Goal: Task Accomplishment & Management: Complete application form

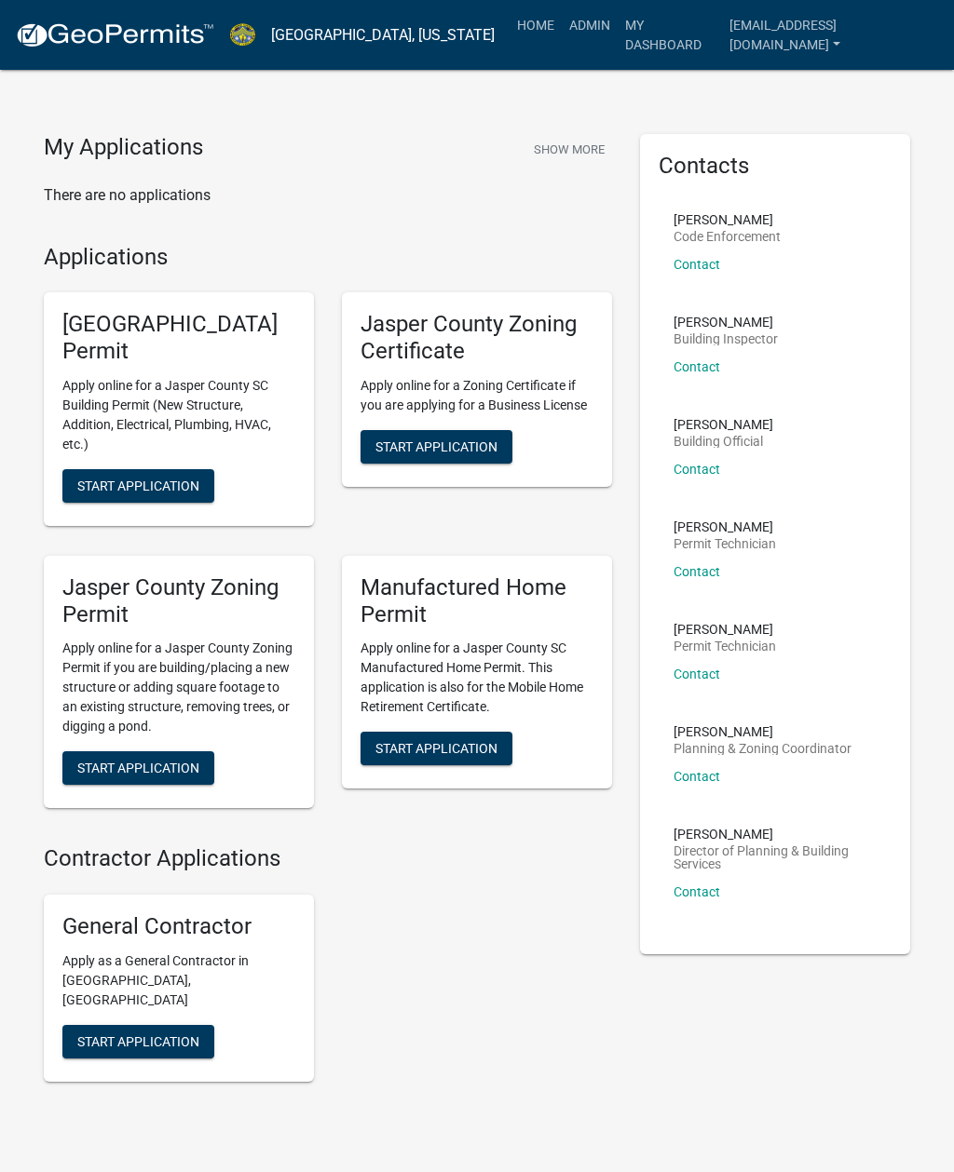
click at [573, 33] on link "Admin" at bounding box center [590, 24] width 56 height 35
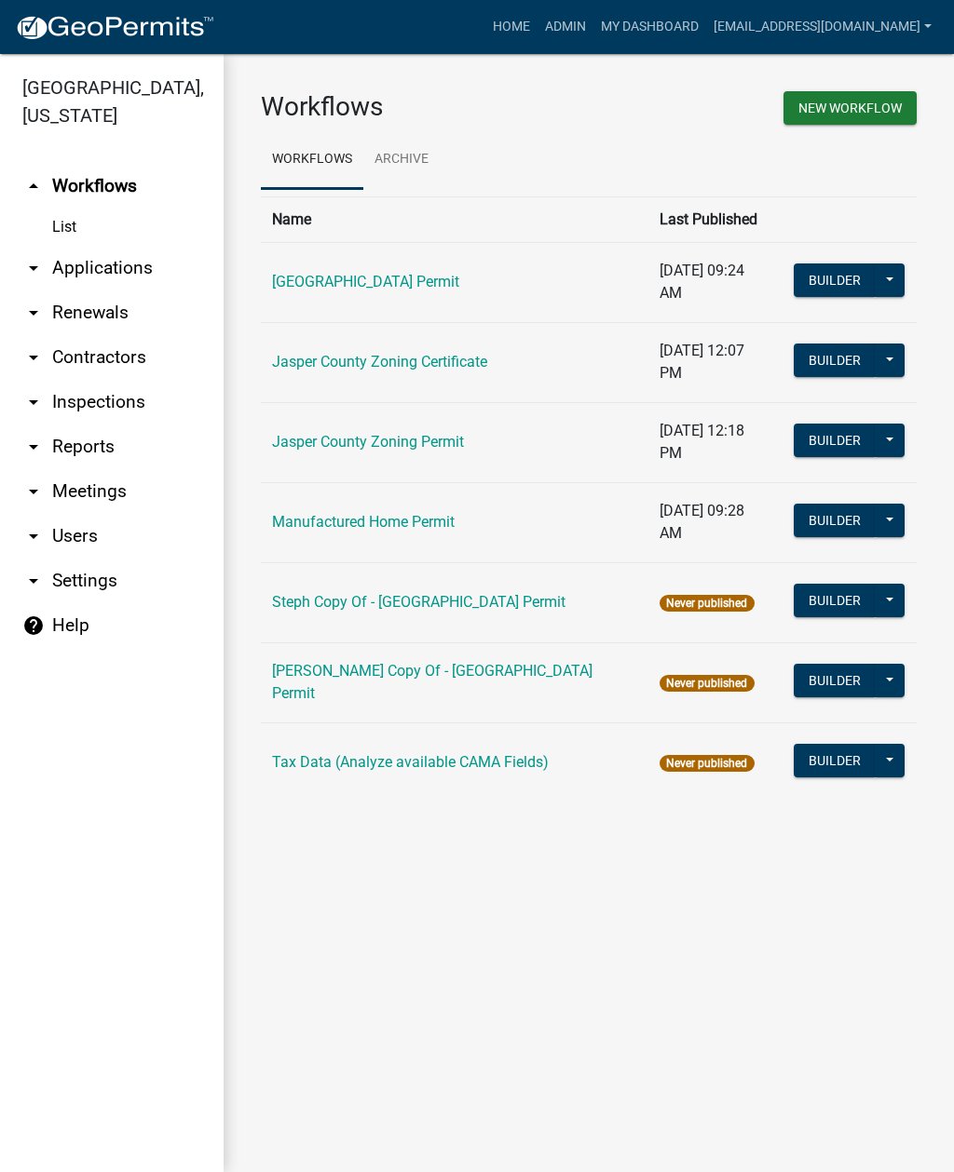
click at [113, 271] on link "arrow_drop_down Applications" at bounding box center [111, 268] width 223 height 45
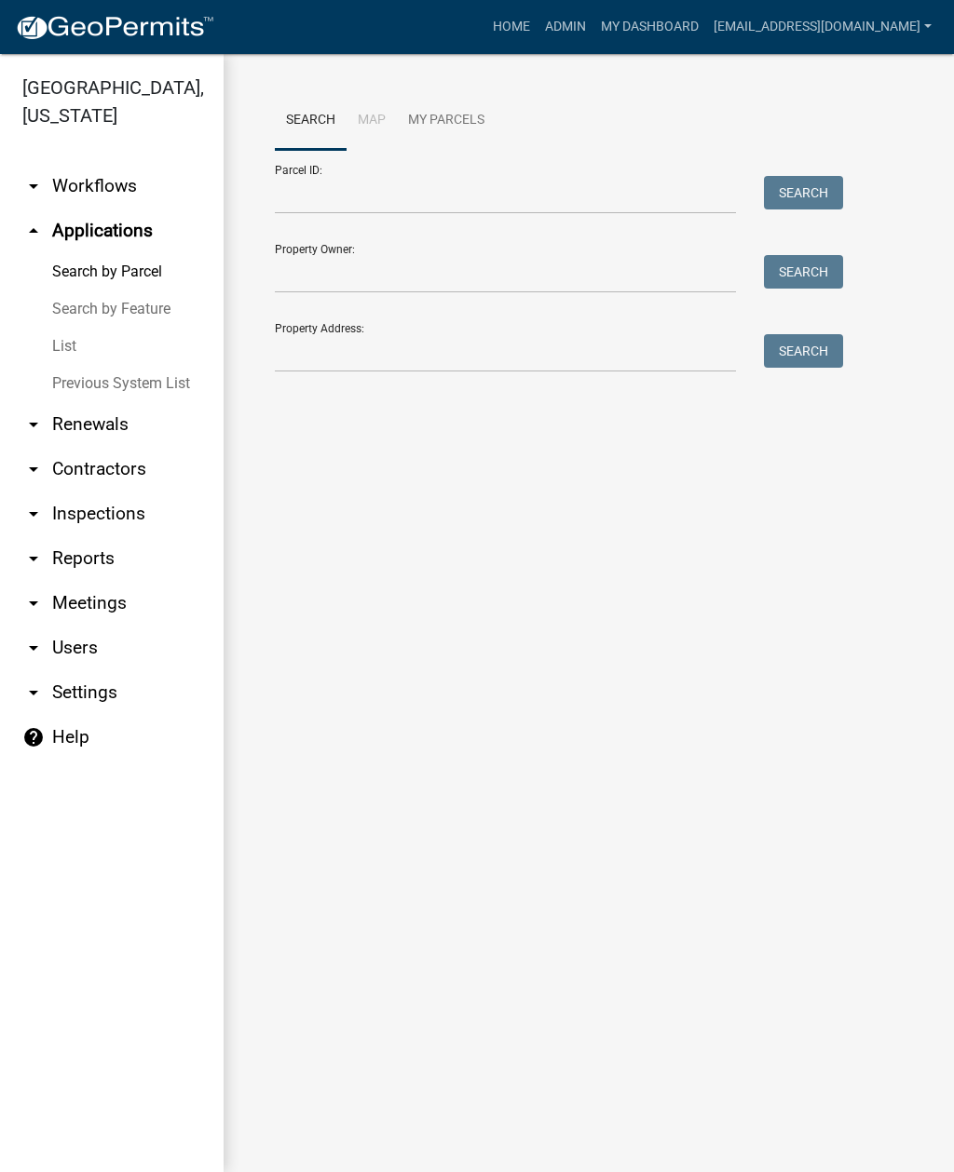
click at [69, 350] on link "List" at bounding box center [111, 346] width 223 height 37
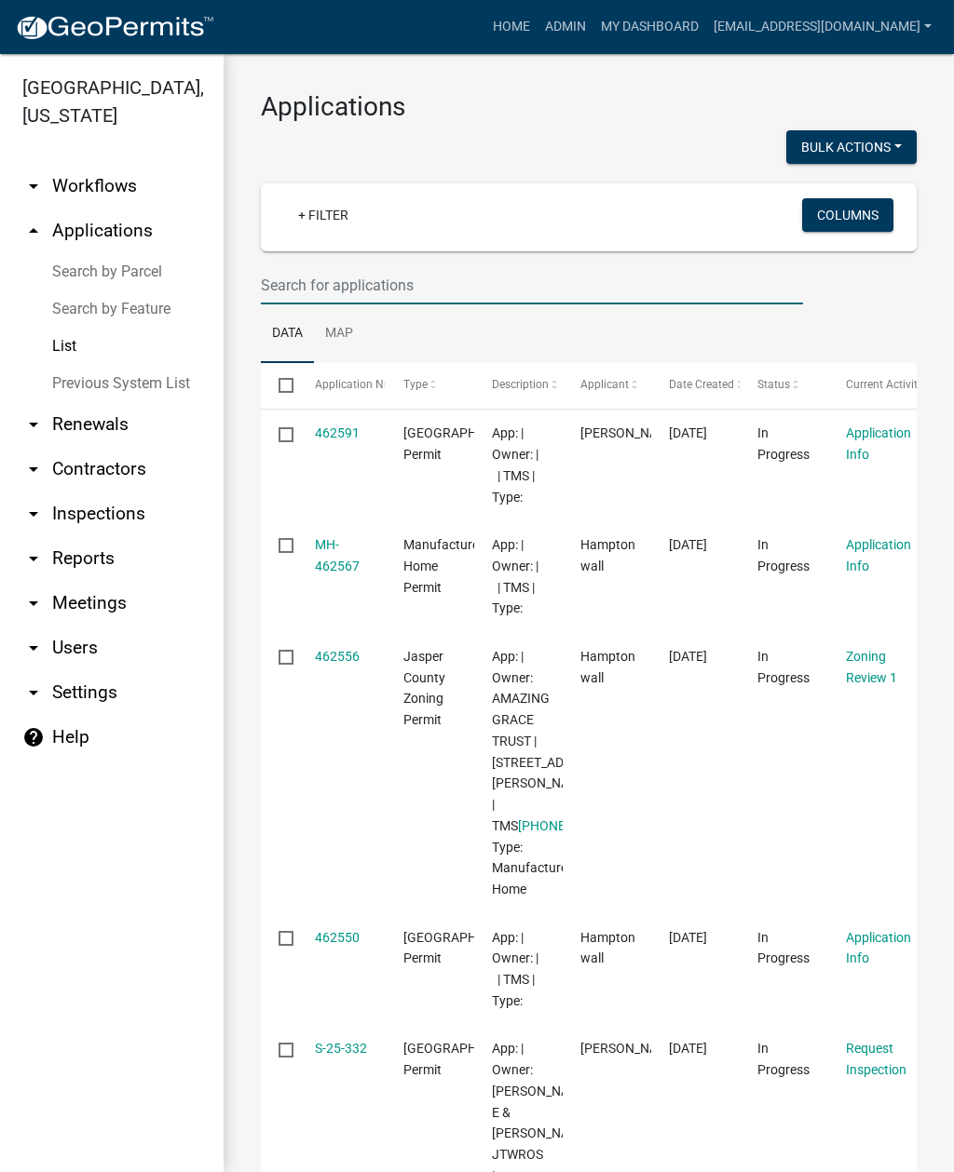
click at [417, 272] on input "text" at bounding box center [532, 285] width 542 height 38
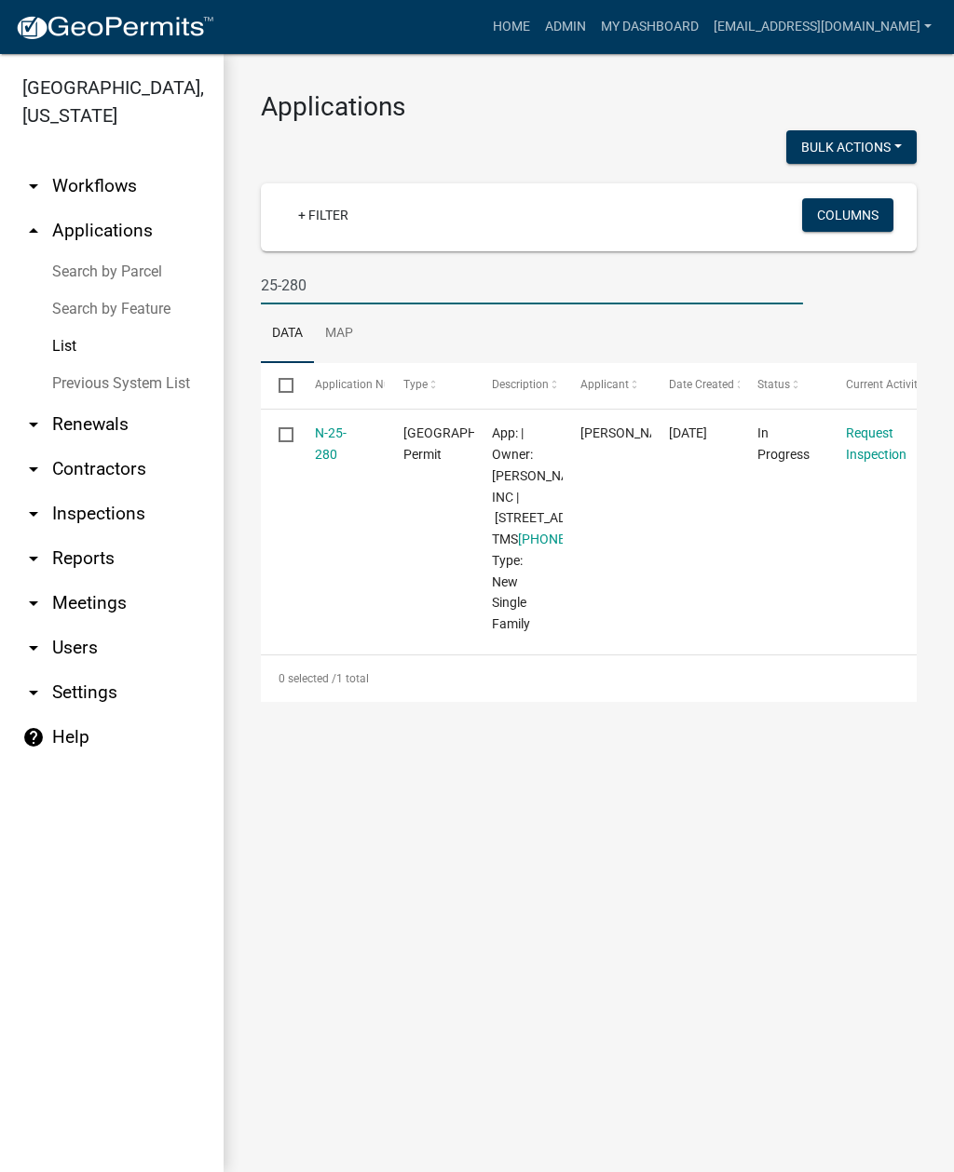
type input "25-280"
click at [344, 437] on link "N-25-280" at bounding box center [331, 444] width 32 height 36
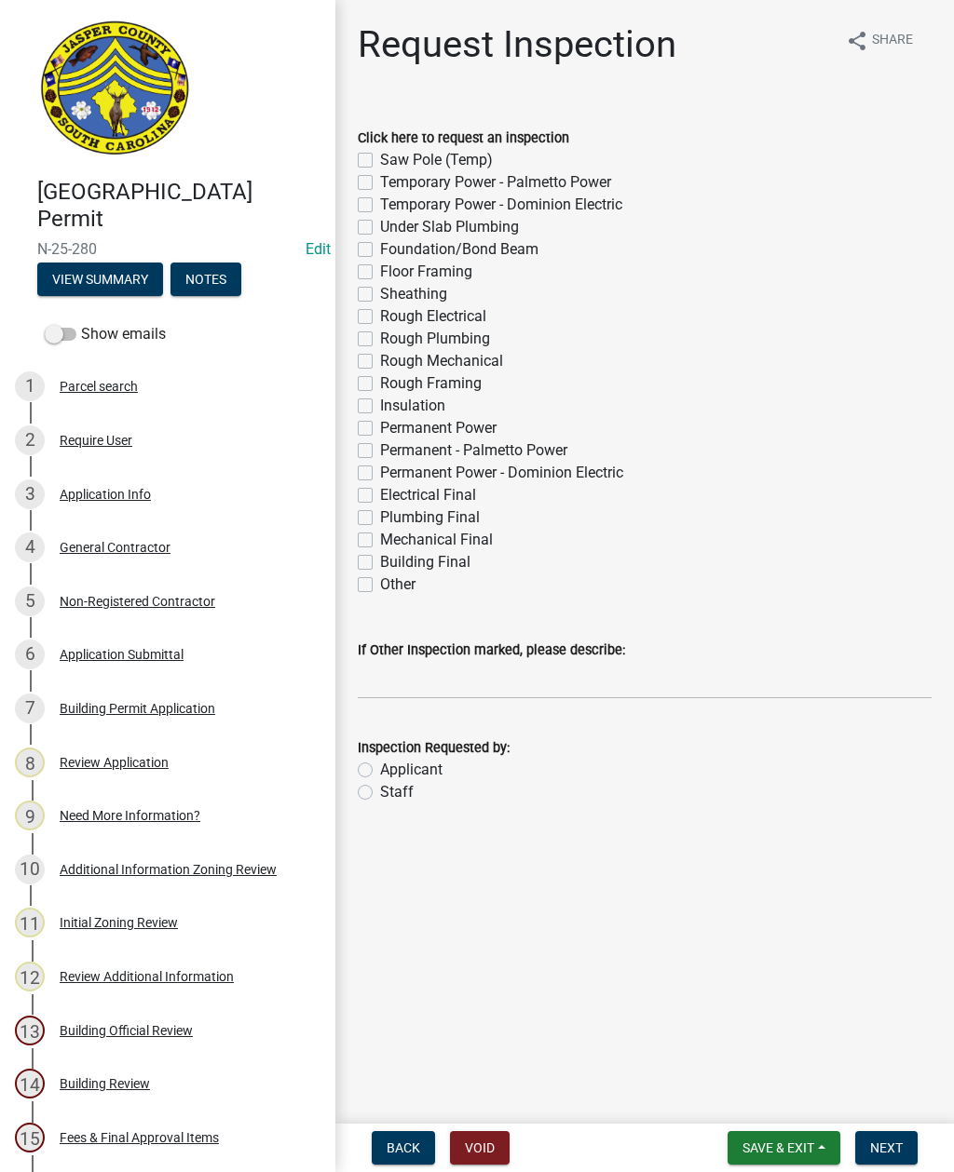
click at [380, 292] on label "Sheathing" at bounding box center [413, 294] width 67 height 22
click at [380, 292] on input "Sheathing" at bounding box center [386, 289] width 12 height 12
checkbox input "true"
checkbox input "false"
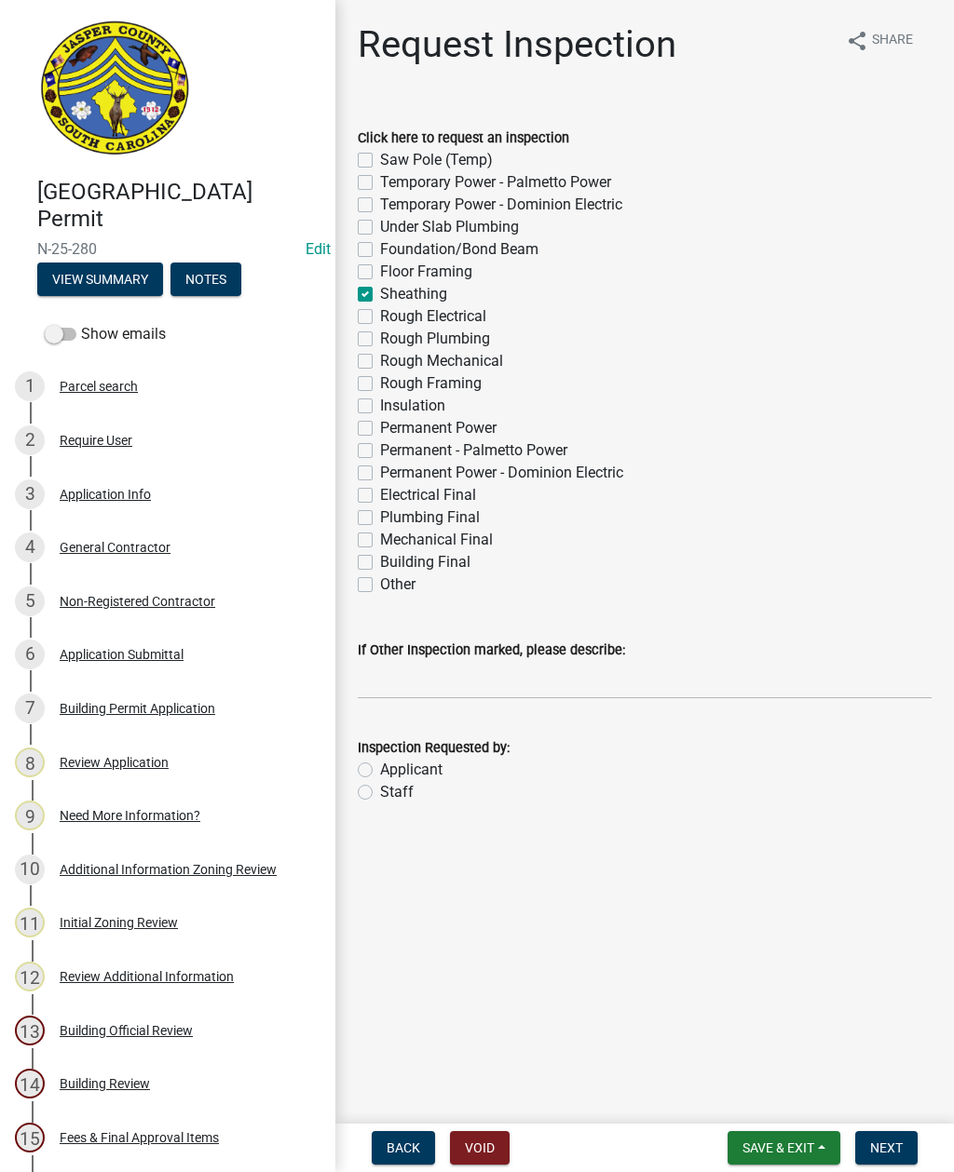
checkbox input "false"
checkbox input "true"
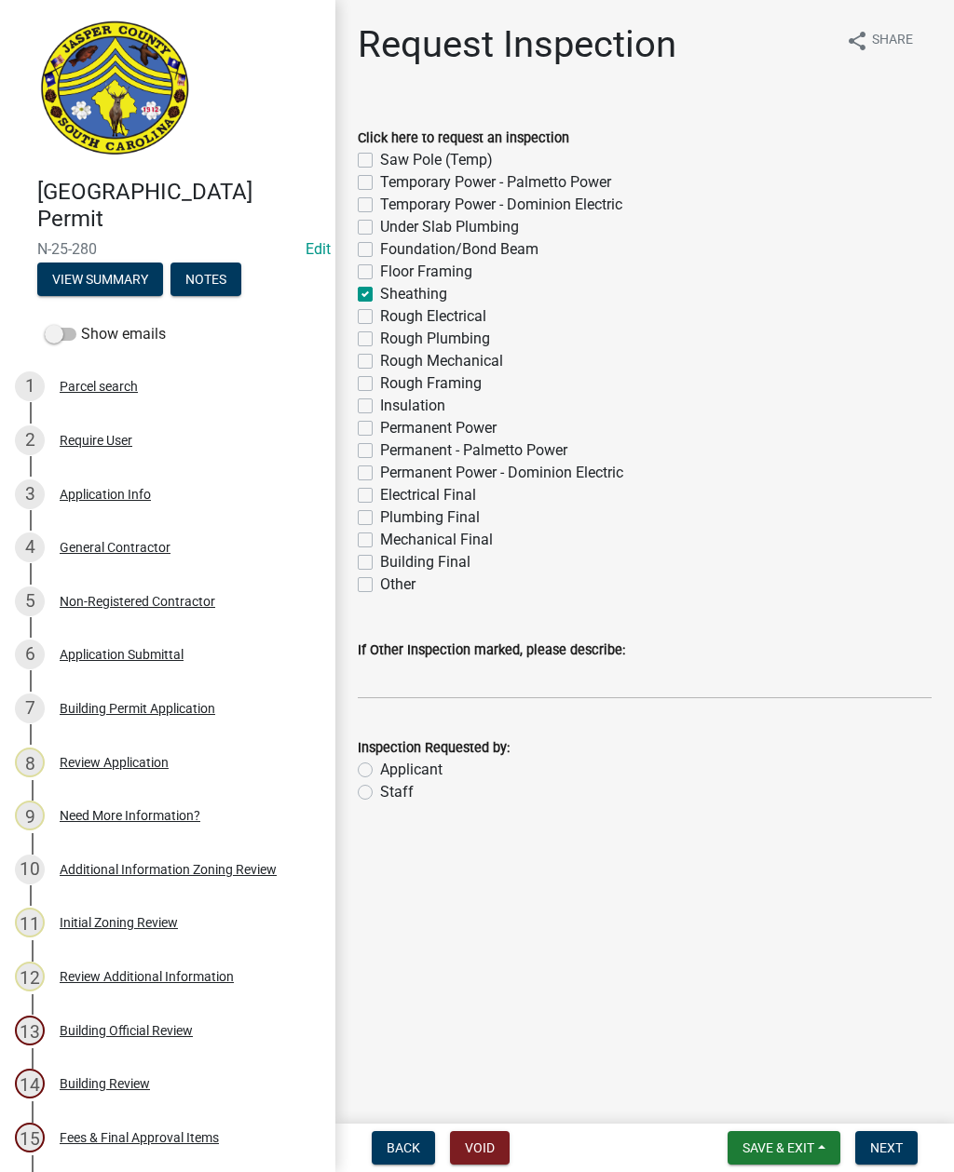
checkbox input "false"
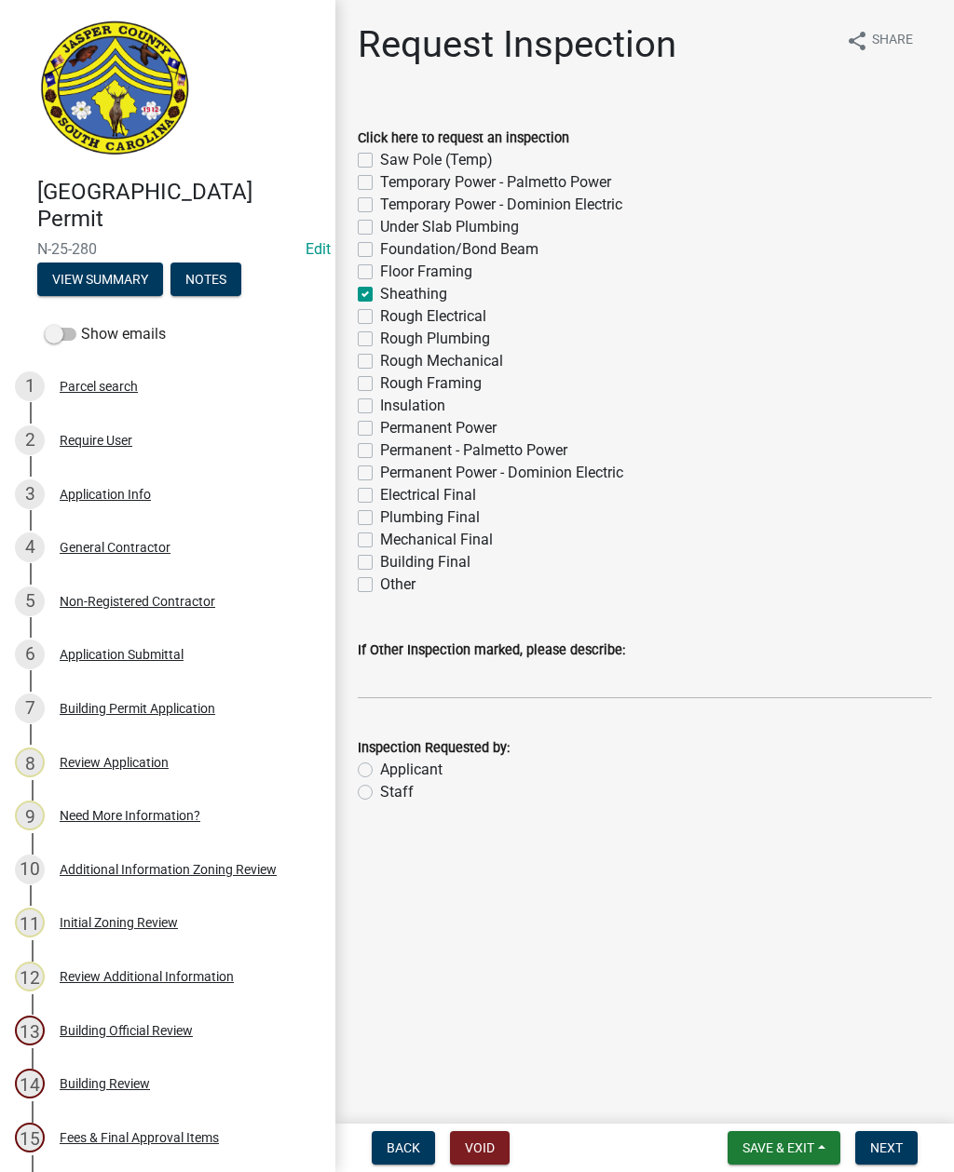
checkbox input "false"
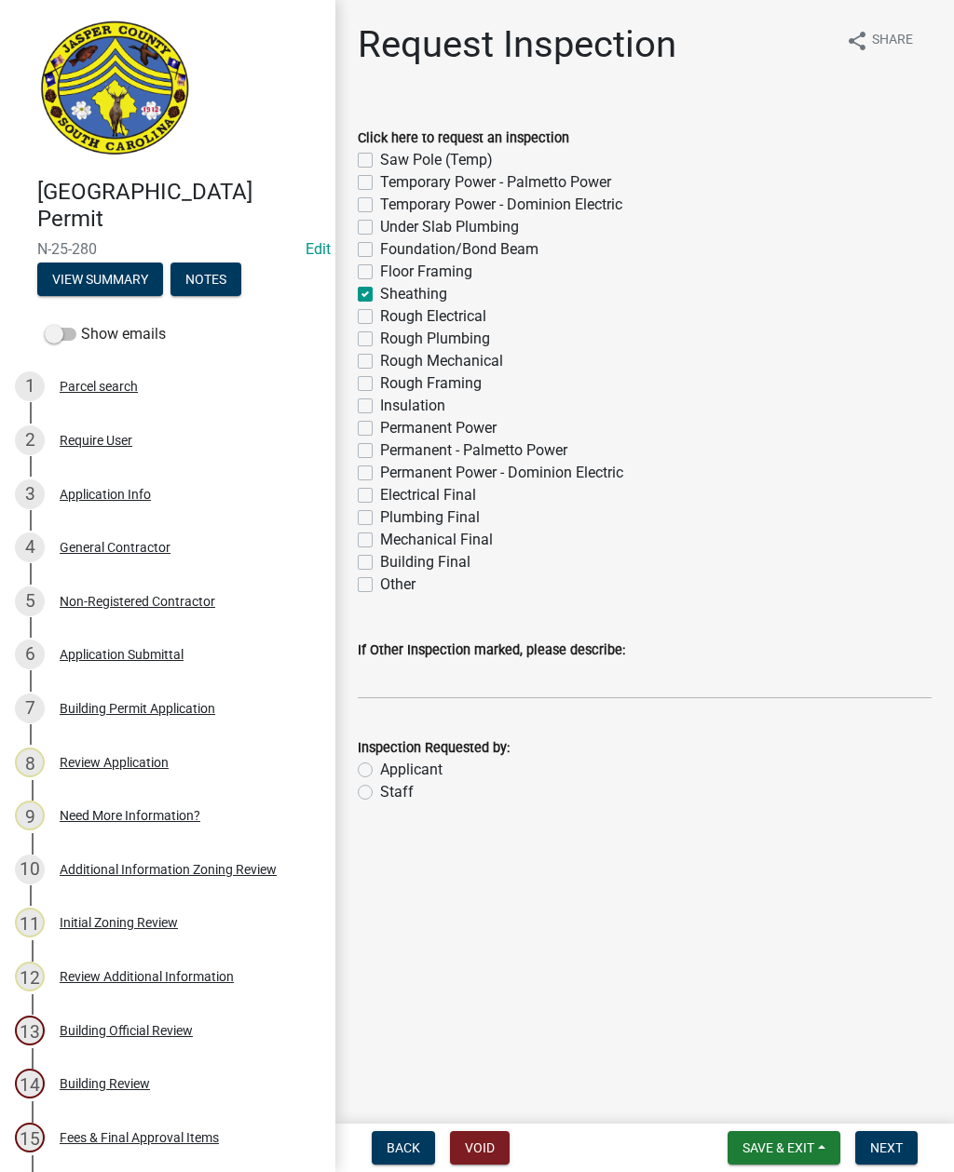
checkbox input "false"
click at [440, 681] on input "If Other Inspection marked, please describe:" at bounding box center [645, 680] width 574 height 38
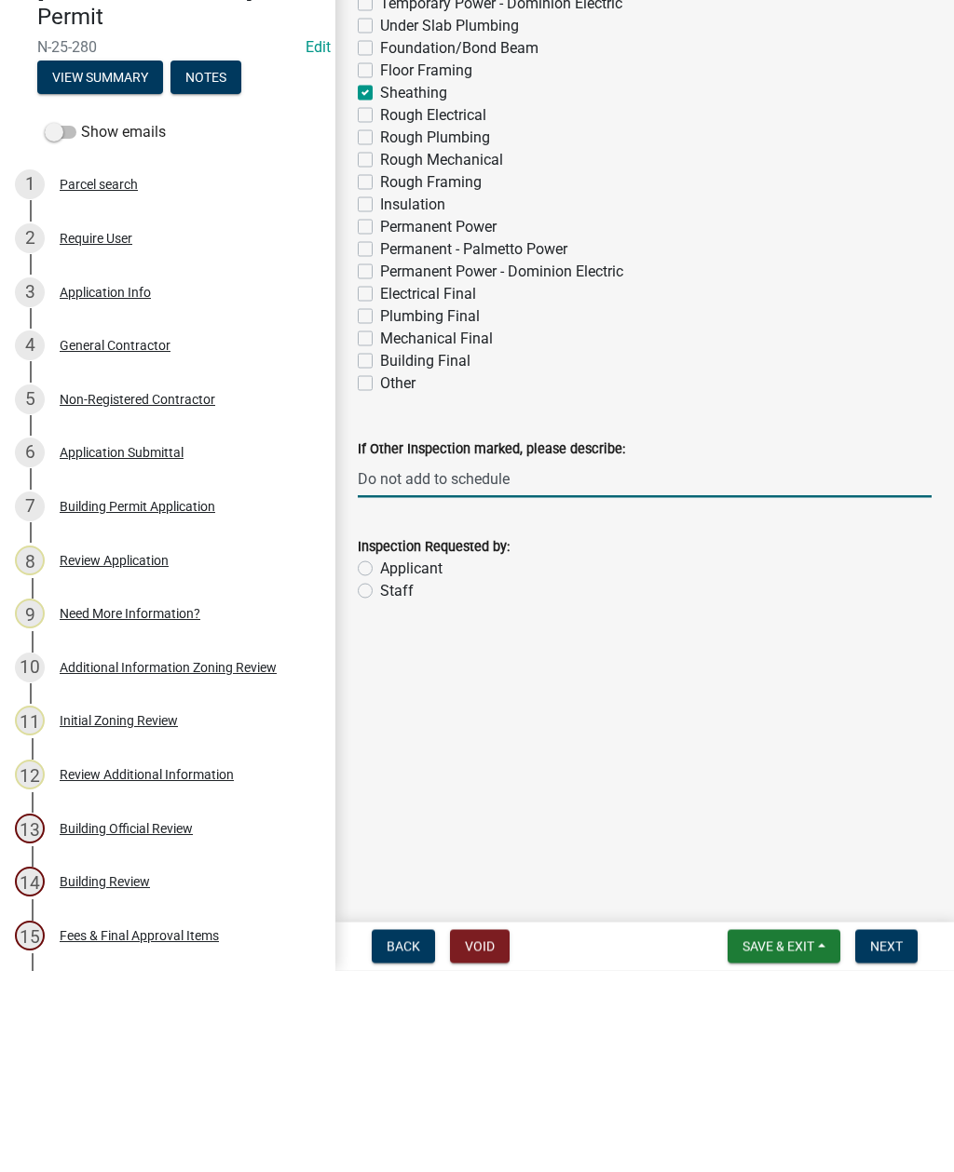
type input "Do not add to schedule"
click at [382, 781] on label "Staff" at bounding box center [397, 792] width 34 height 22
click at [382, 781] on input "Staff" at bounding box center [386, 787] width 12 height 12
radio input "true"
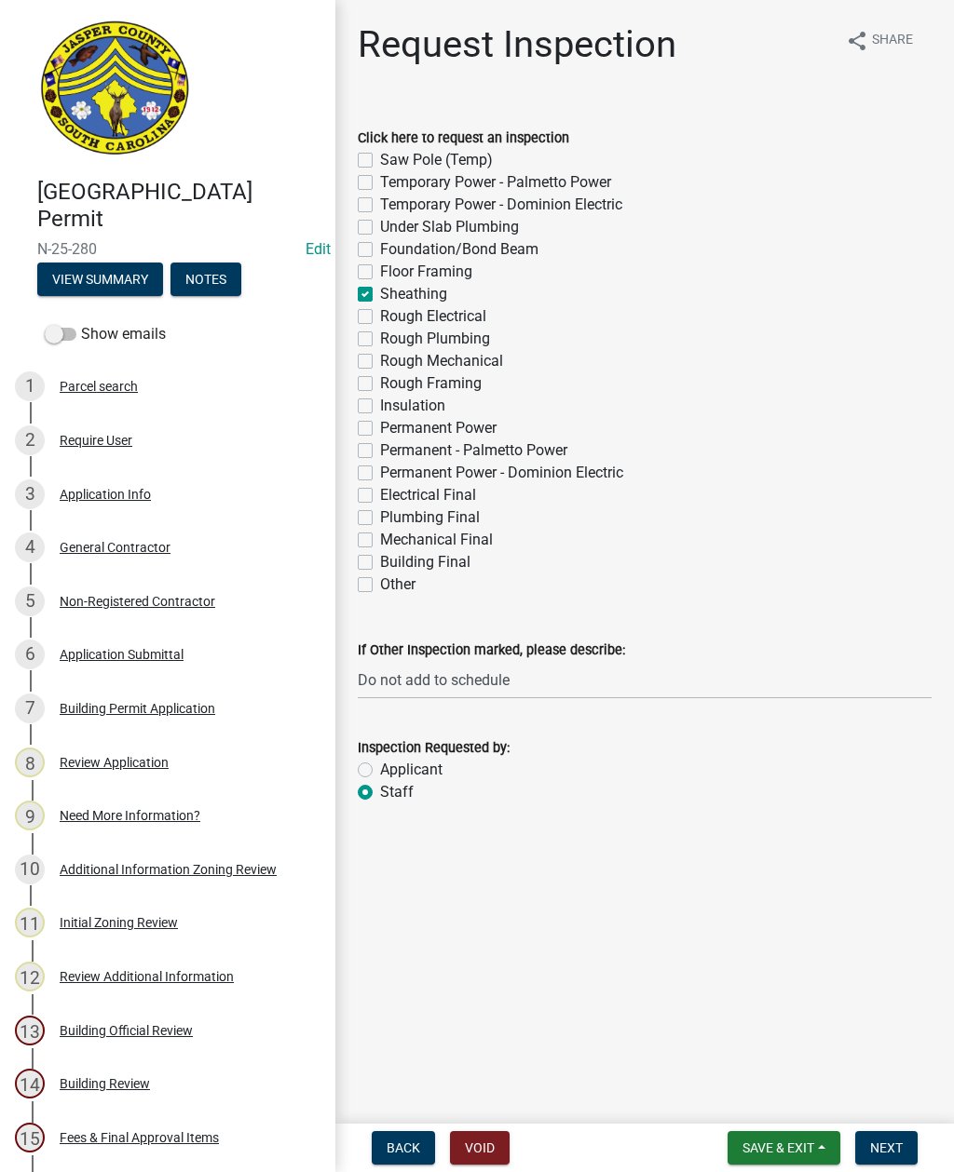
click at [882, 1142] on span "Next" at bounding box center [886, 1148] width 33 height 15
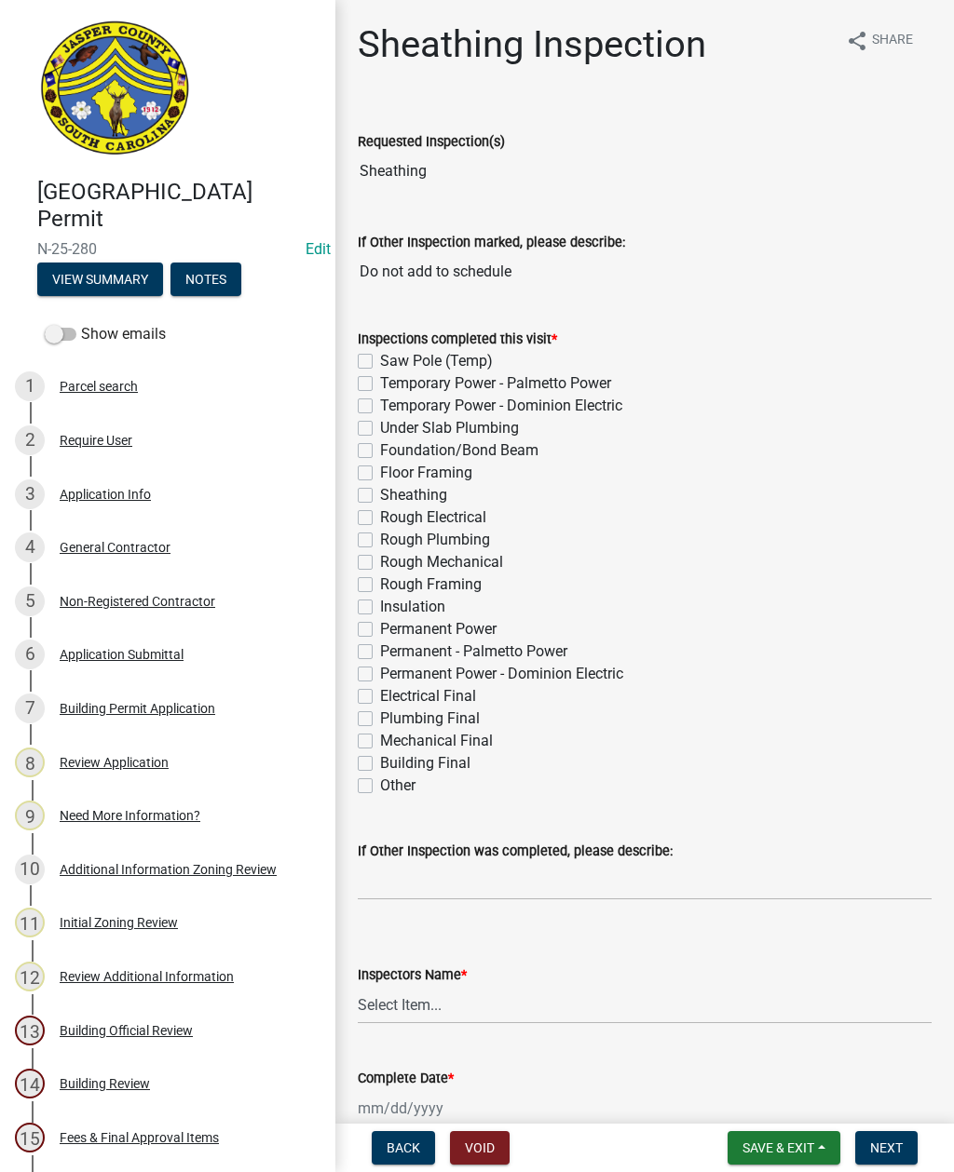
click at [380, 502] on label "Sheathing" at bounding box center [413, 495] width 67 height 22
click at [380, 496] on input "Sheathing" at bounding box center [386, 490] width 12 height 12
checkbox input "true"
checkbox input "false"
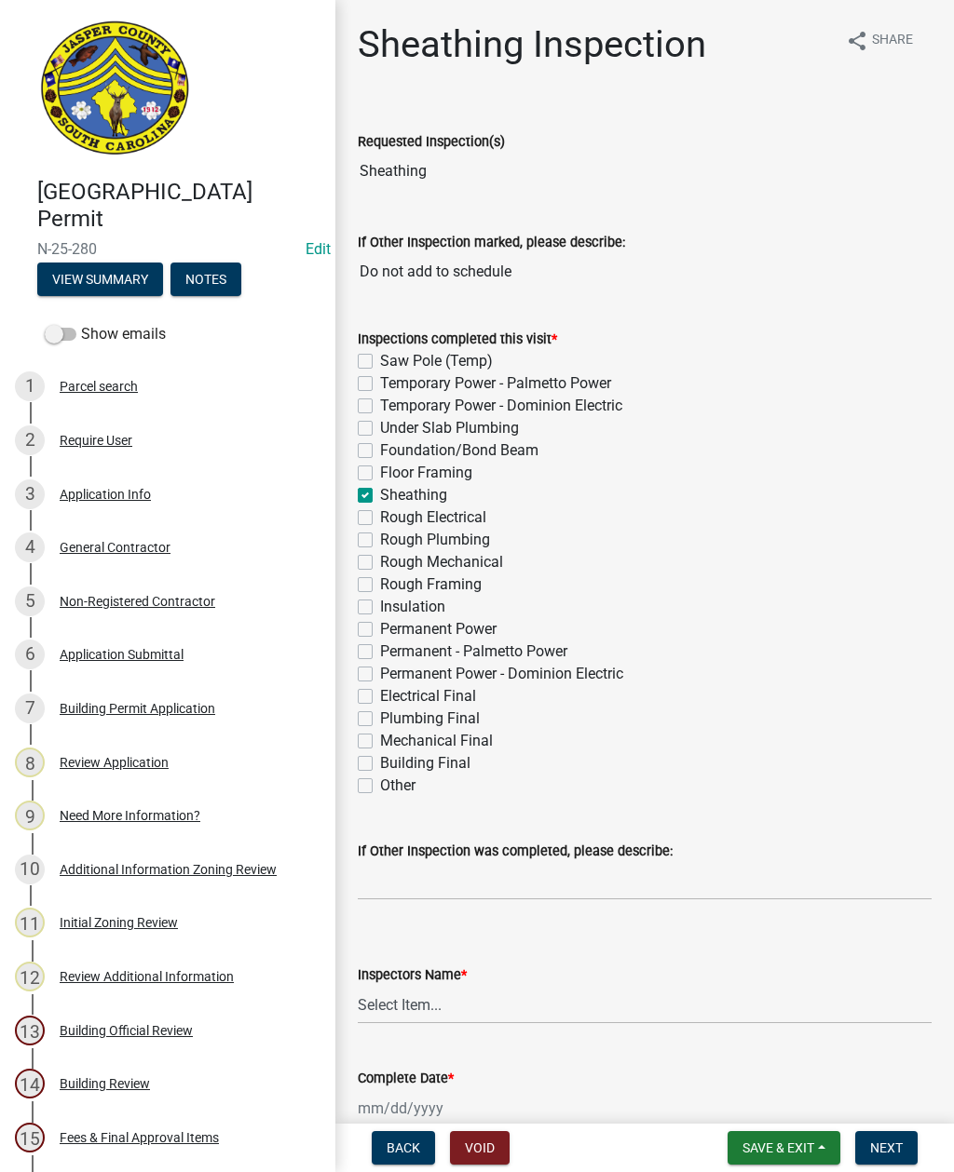
checkbox input "false"
checkbox input "true"
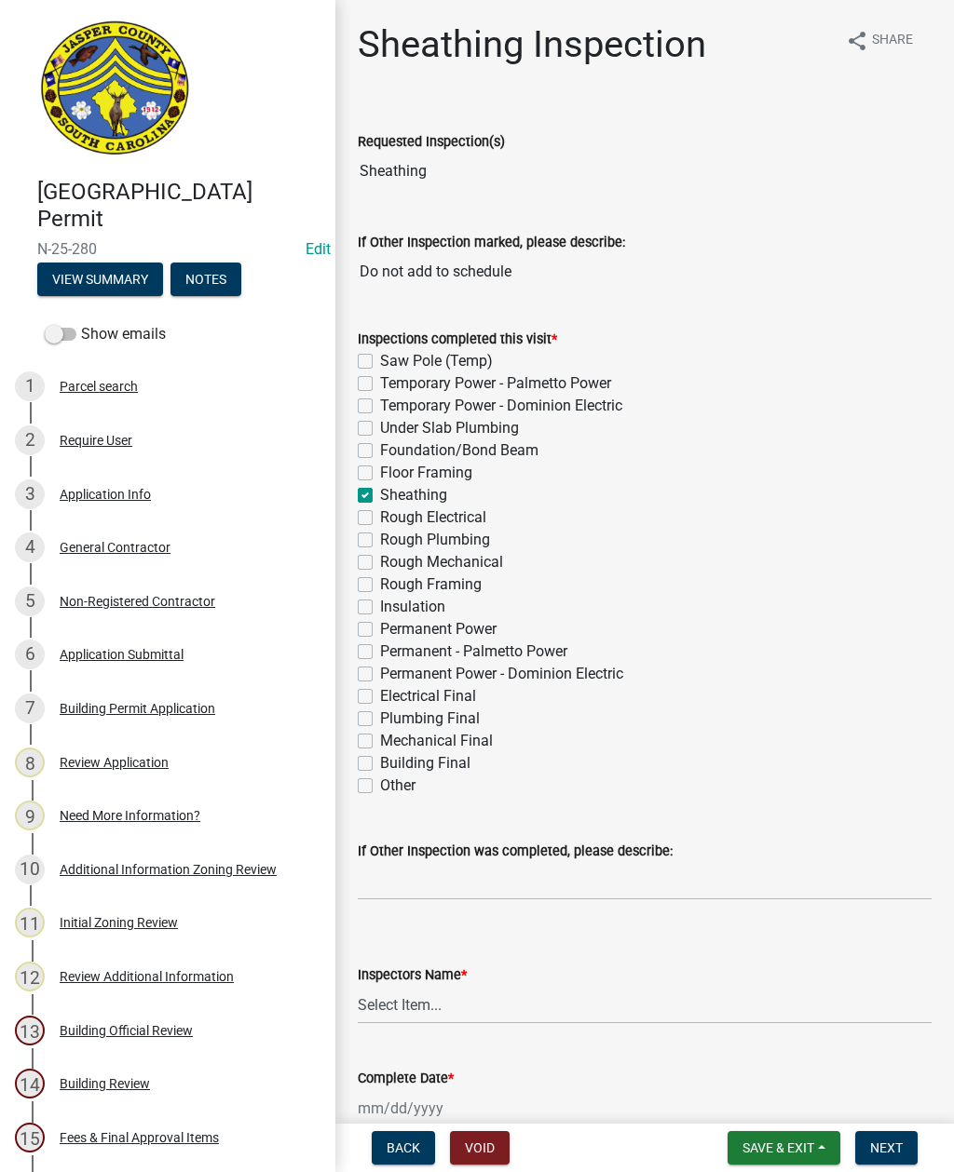
checkbox input "false"
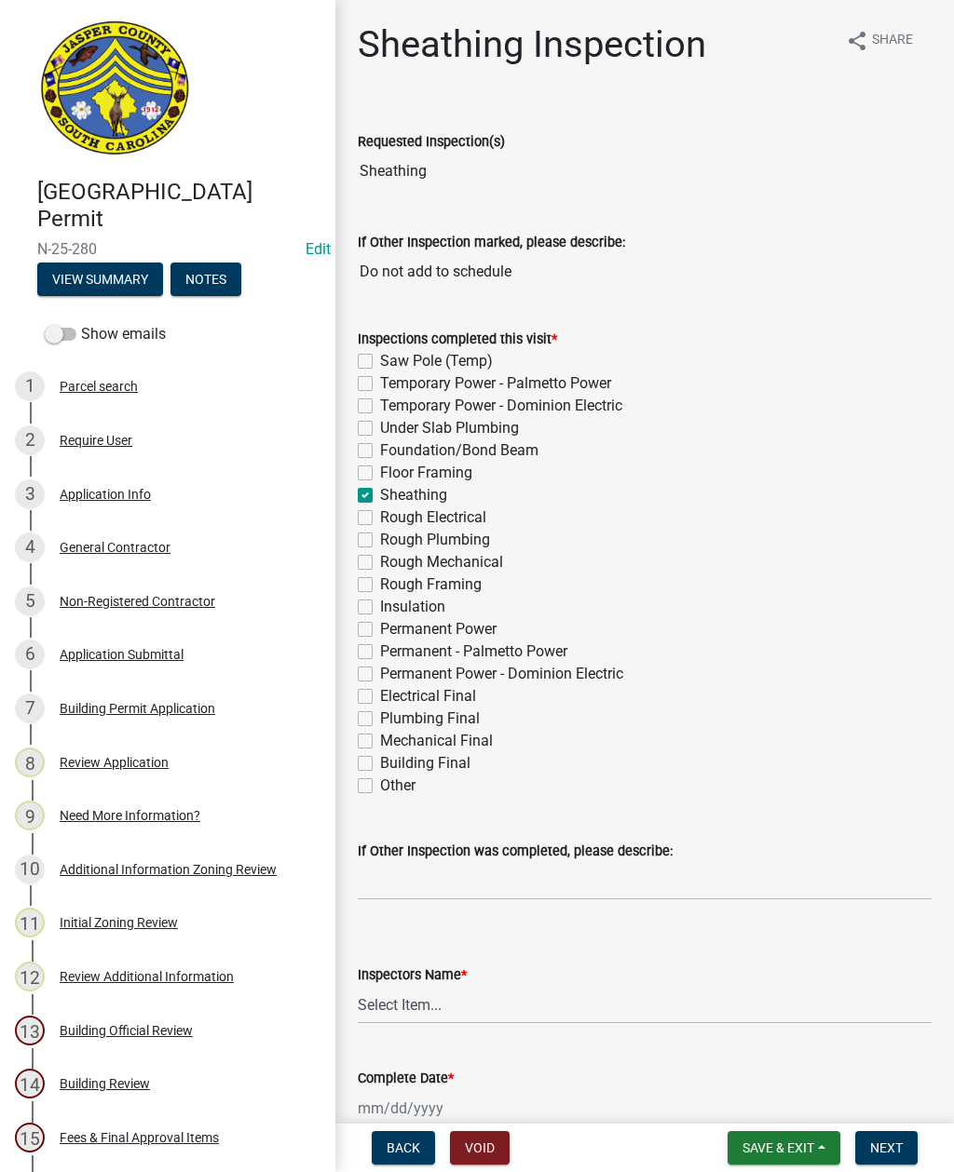
checkbox input "false"
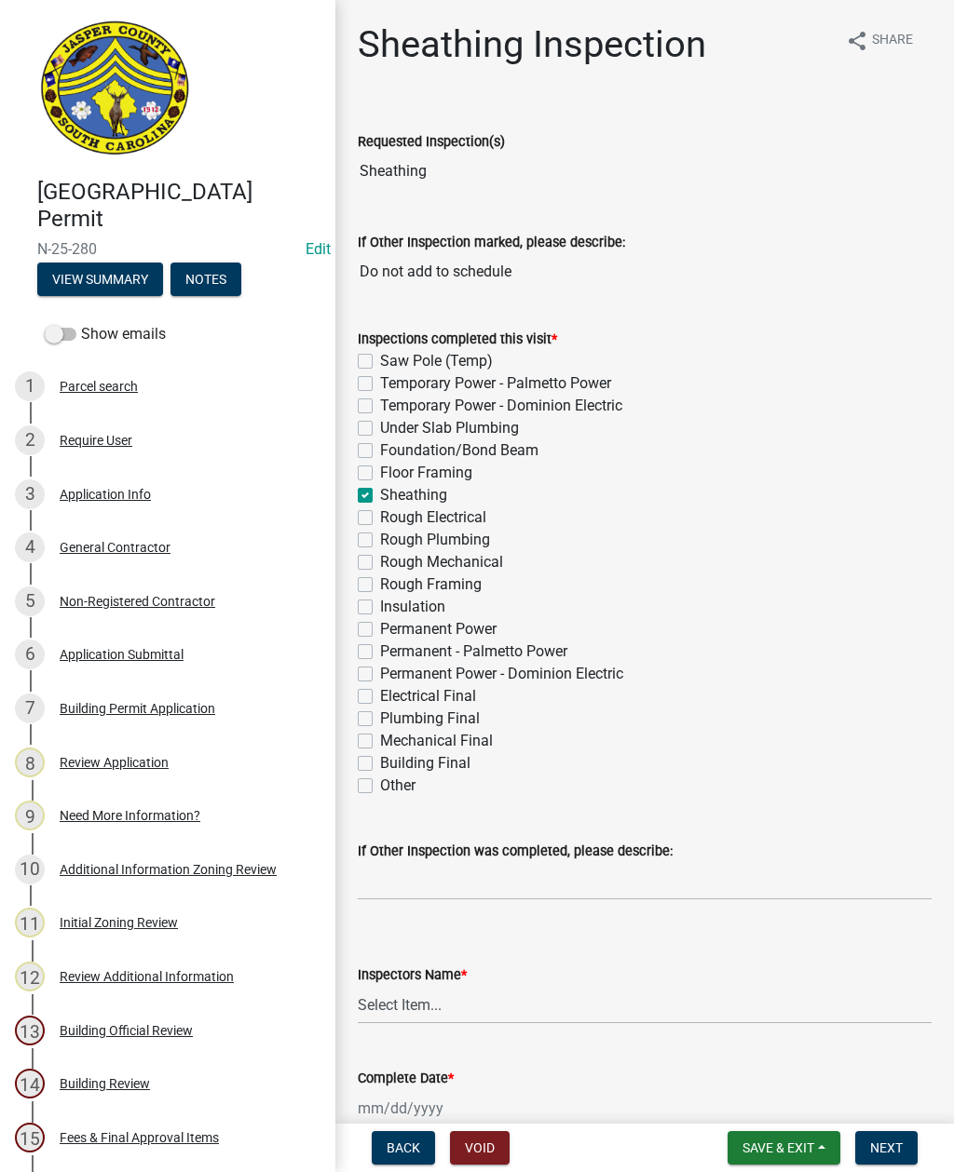
checkbox input "false"
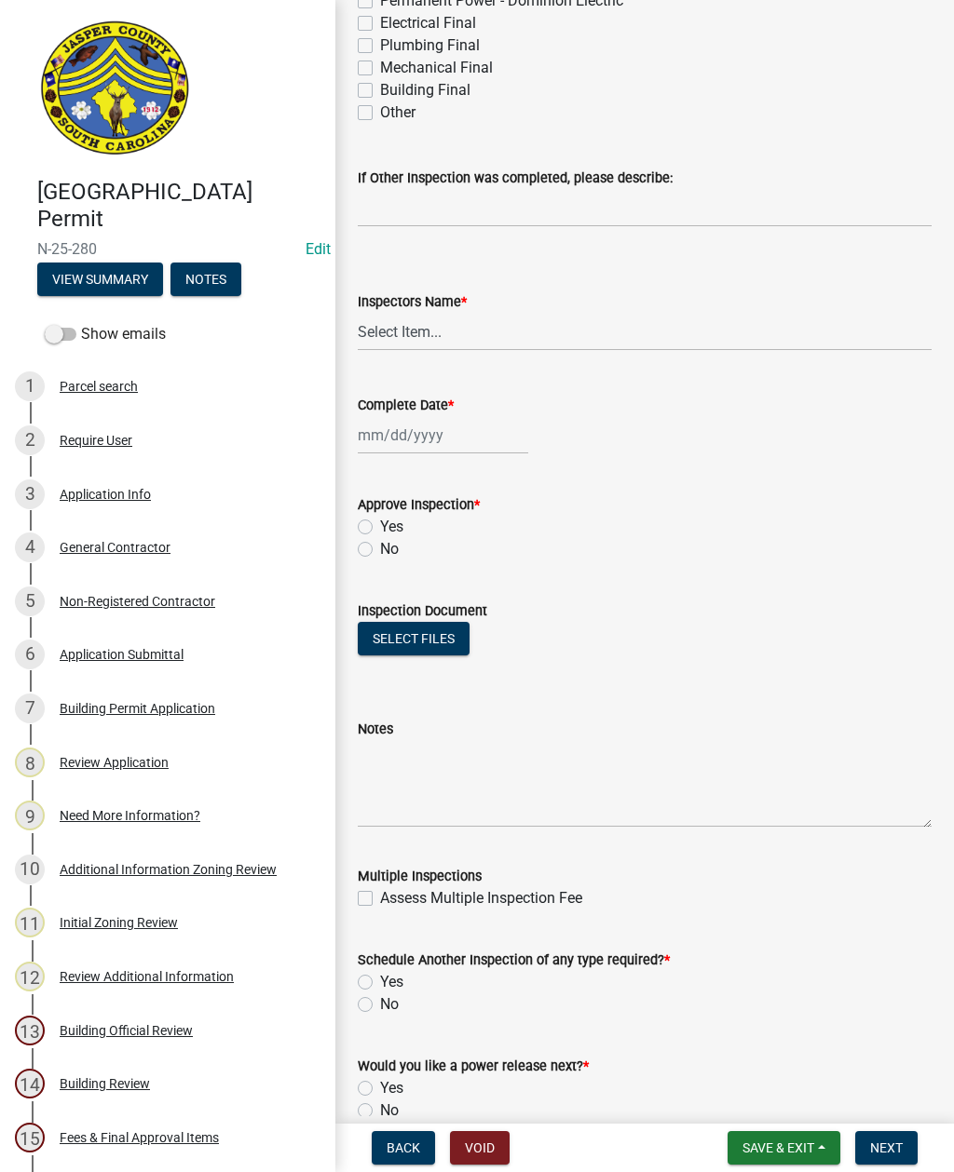
scroll to position [686, 0]
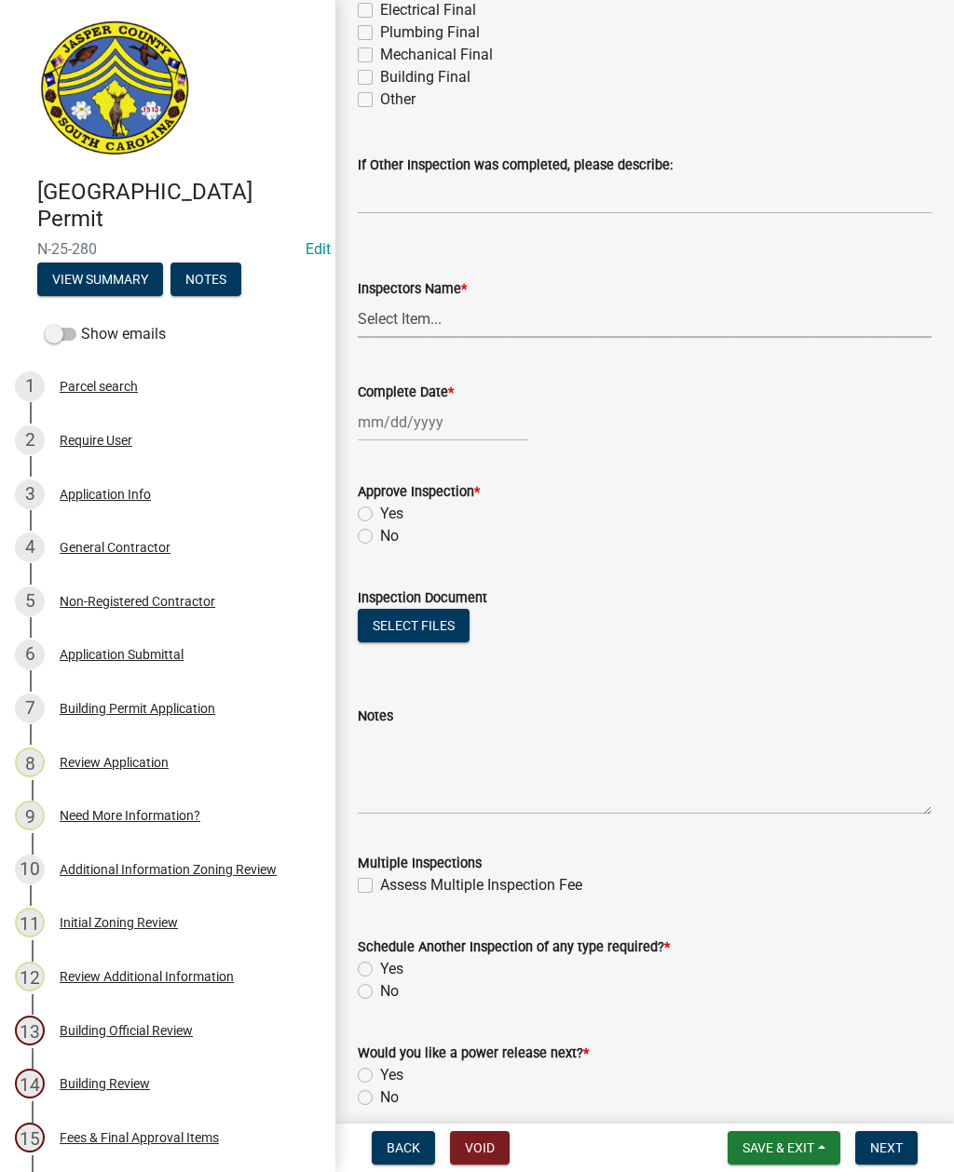
click at [661, 337] on select "Select Item... [EMAIL_ADDRESS][DOMAIN_NAME] ([PERSON_NAME] ) rcampbell ([PERSON…" at bounding box center [645, 319] width 574 height 38
select select "2d9ba1e5-2fdd-4b15-98d0-073dcbeb5880"
click at [475, 426] on div at bounding box center [443, 422] width 170 height 38
select select "8"
select select "2025"
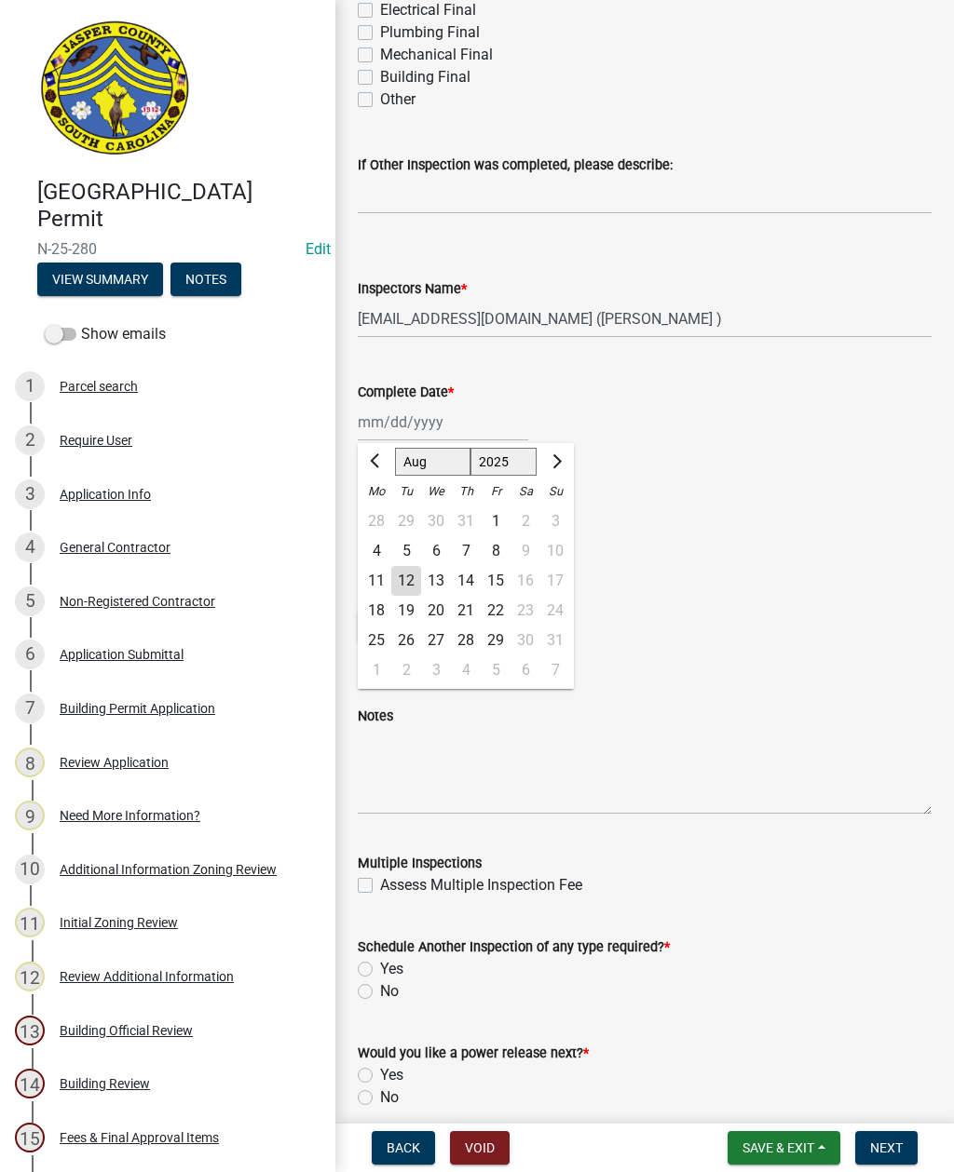
click at [422, 576] on div "13" at bounding box center [436, 581] width 30 height 30
type input "[DATE]"
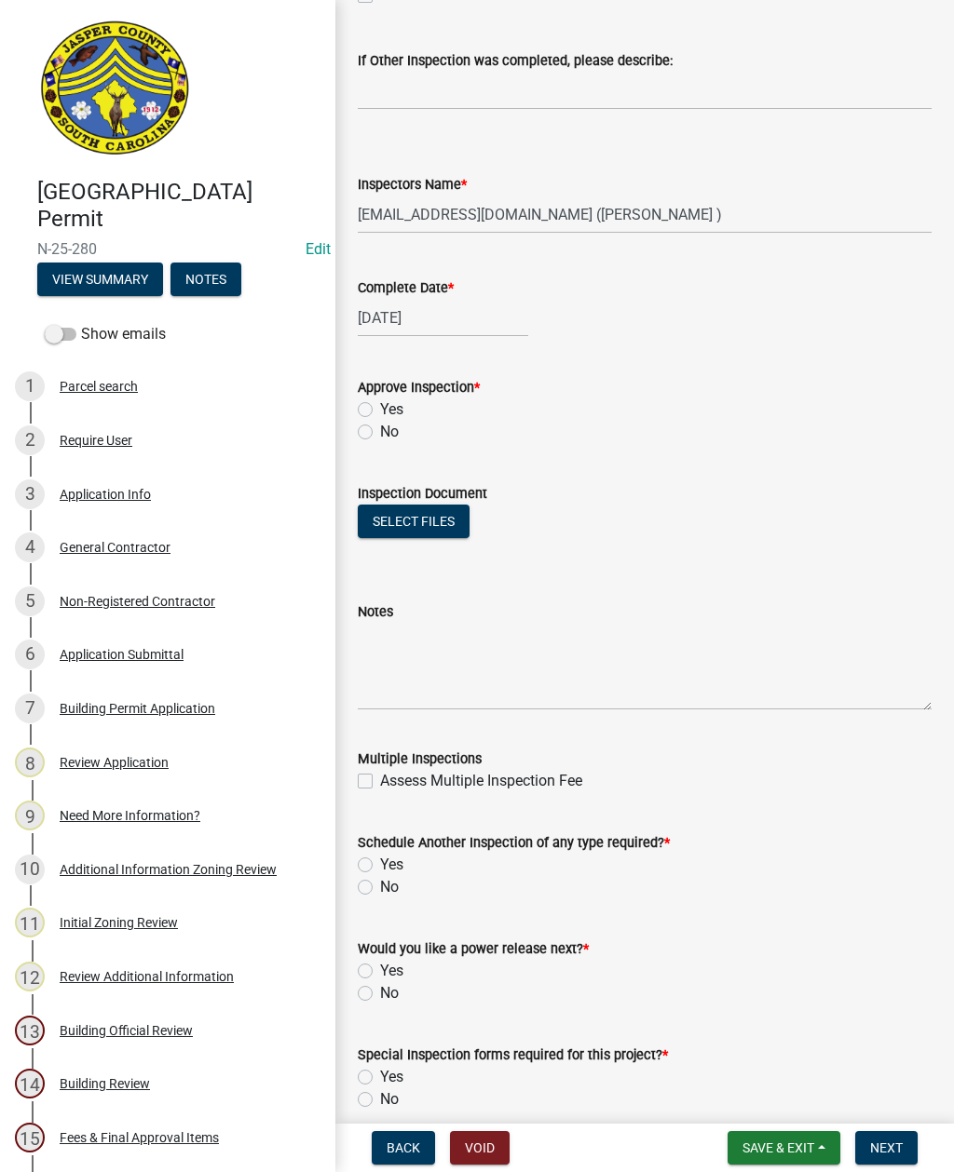
scroll to position [814, 0]
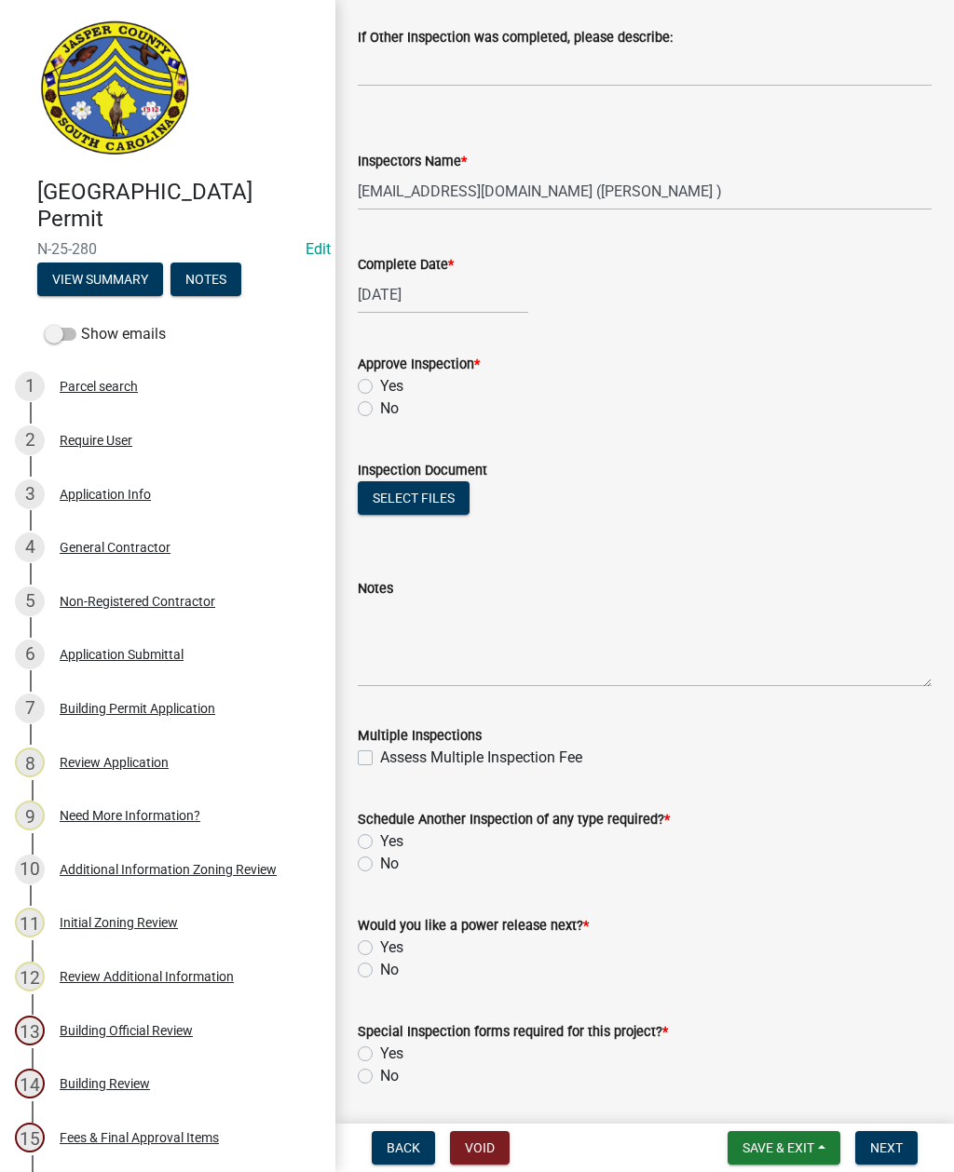
click at [380, 389] on label "Yes" at bounding box center [391, 386] width 23 height 22
click at [380, 387] on input "Yes" at bounding box center [386, 381] width 12 height 12
radio input "true"
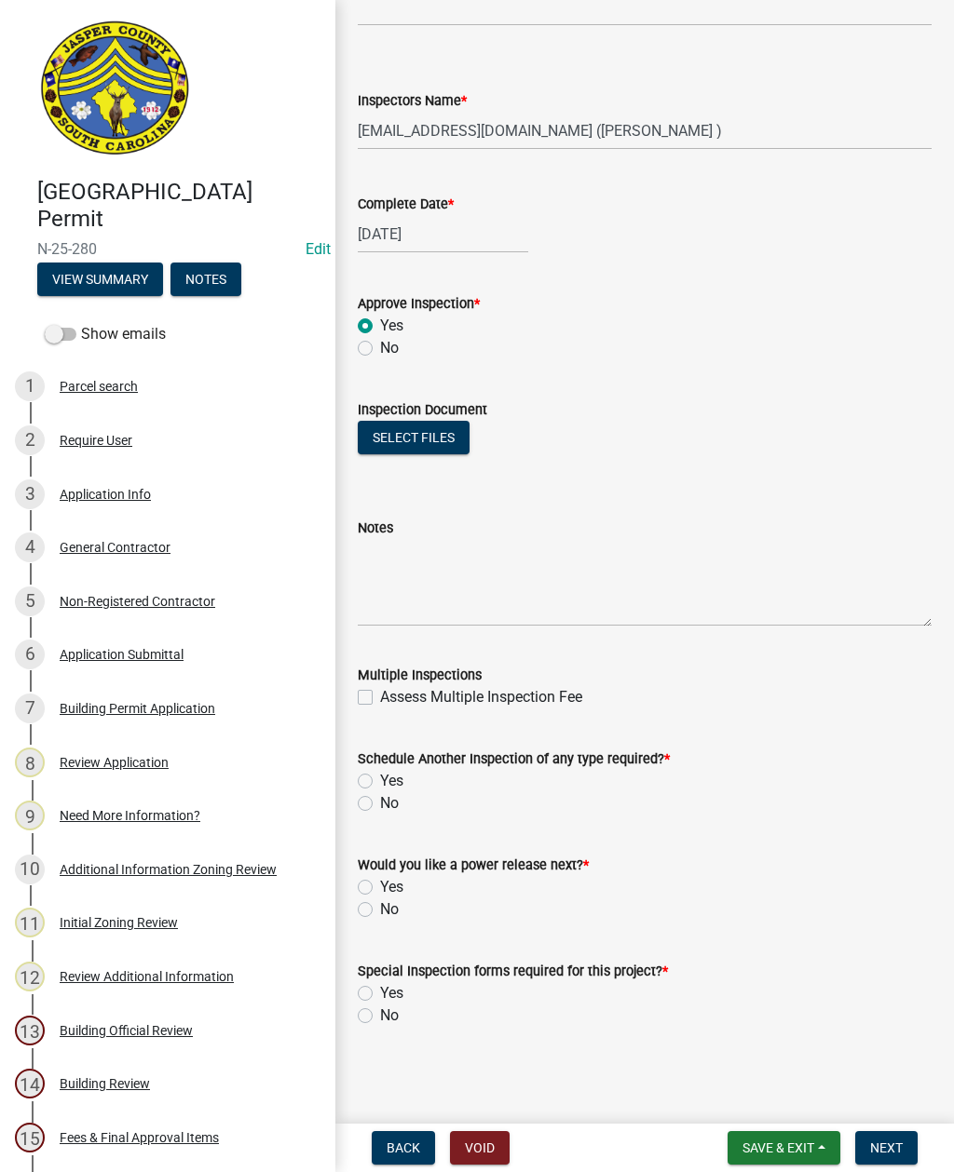
scroll to position [874, 0]
click at [380, 779] on label "Yes" at bounding box center [391, 781] width 23 height 22
click at [380, 779] on input "Yes" at bounding box center [386, 776] width 12 height 12
radio input "true"
click at [380, 914] on label "No" at bounding box center [389, 910] width 19 height 22
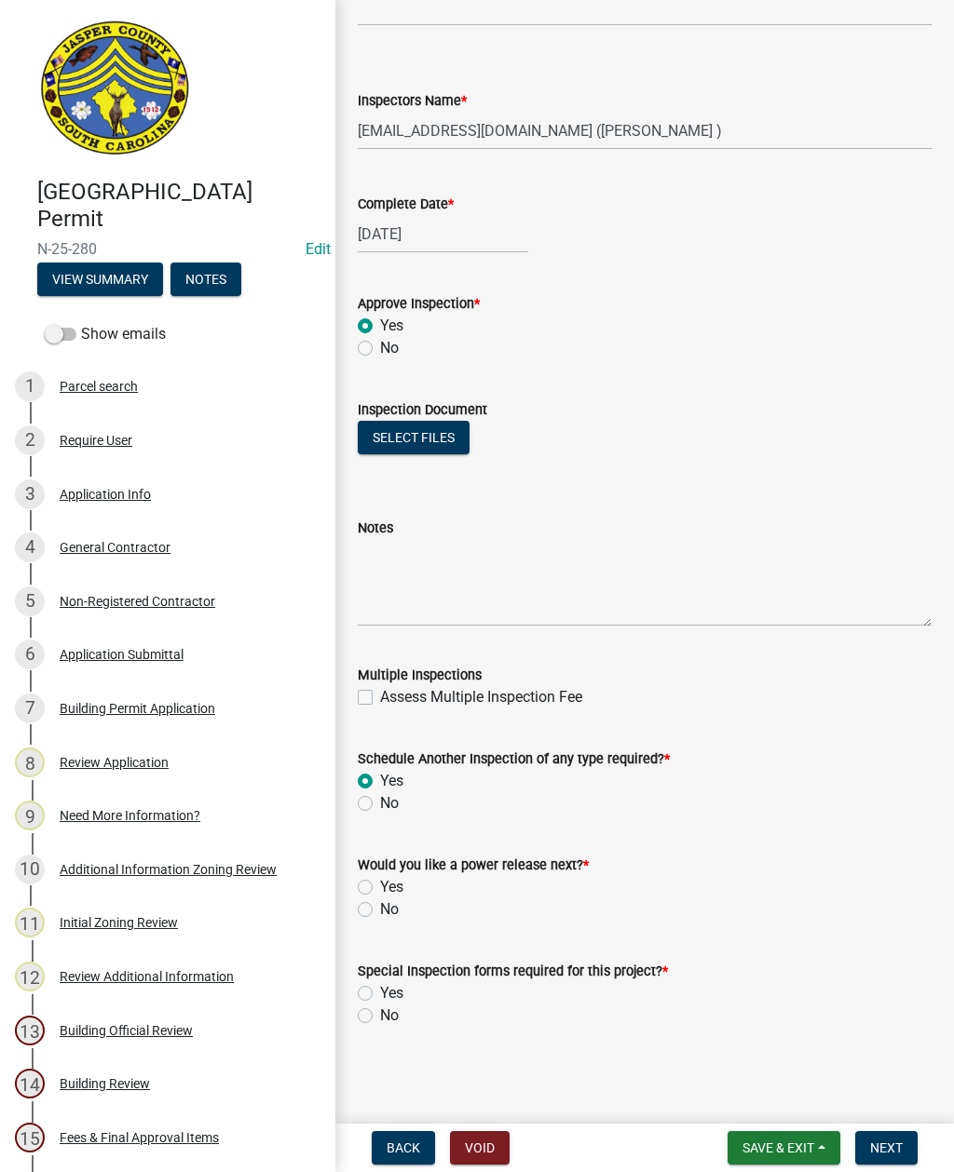
click at [380, 911] on input "No" at bounding box center [386, 905] width 12 height 12
radio input "true"
click at [380, 1013] on label "No" at bounding box center [389, 1016] width 19 height 22
click at [380, 1013] on input "No" at bounding box center [386, 1011] width 12 height 12
radio input "true"
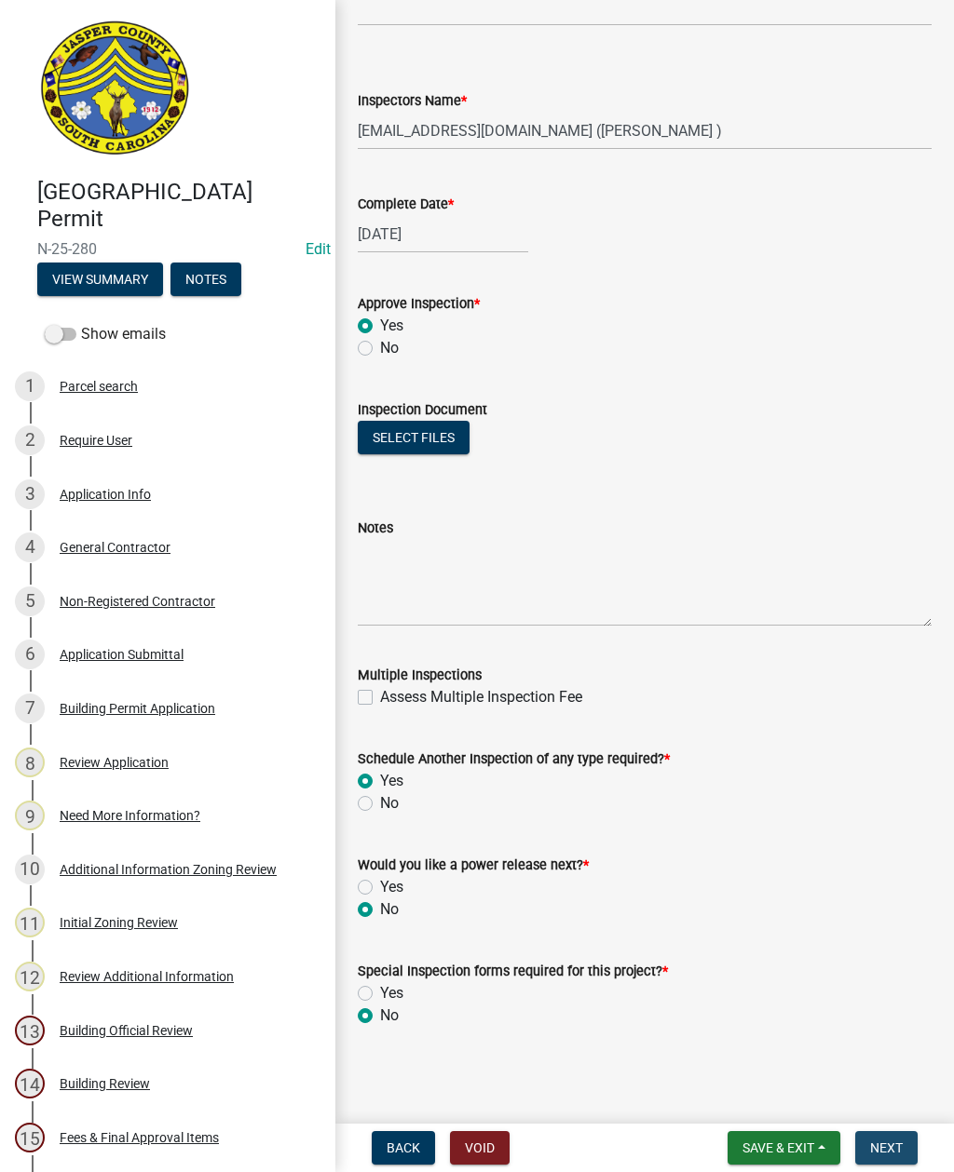
click at [886, 1141] on span "Next" at bounding box center [886, 1148] width 33 height 15
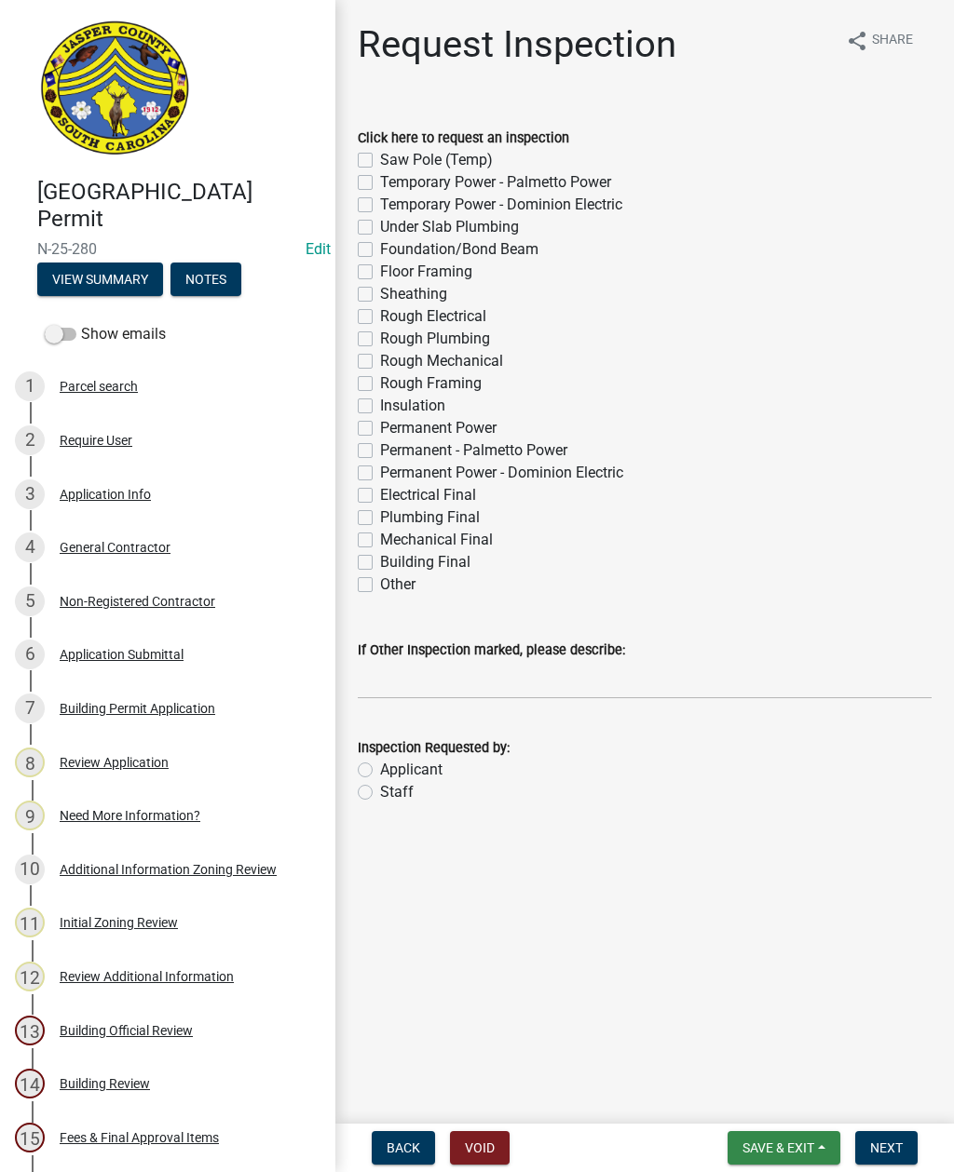
click at [778, 1132] on button "Save & Exit" at bounding box center [783, 1148] width 113 height 34
click at [774, 1093] on button "Save & Exit" at bounding box center [765, 1099] width 149 height 45
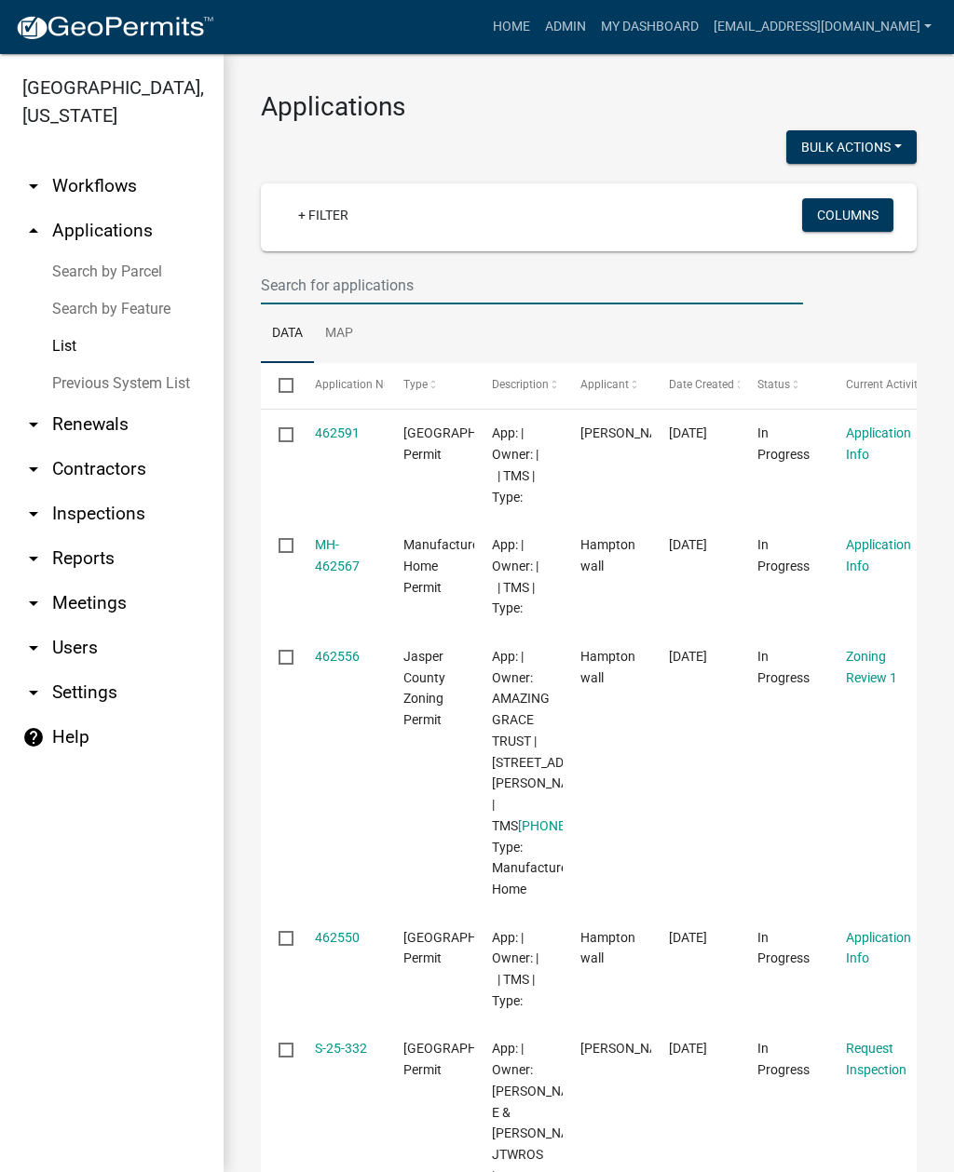
click at [465, 288] on input "text" at bounding box center [532, 285] width 542 height 38
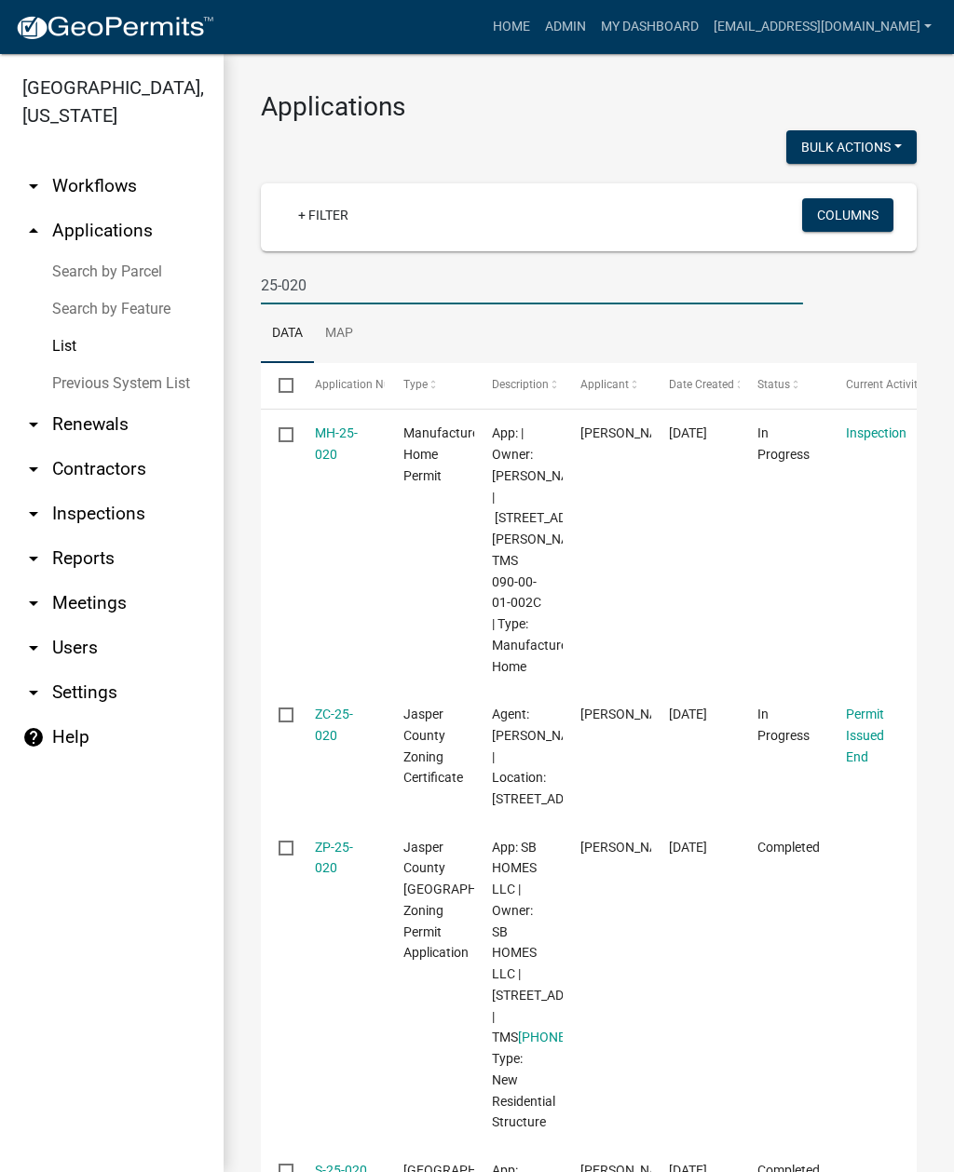
type input "25-020"
click at [330, 433] on link "MH-25-020" at bounding box center [336, 444] width 43 height 36
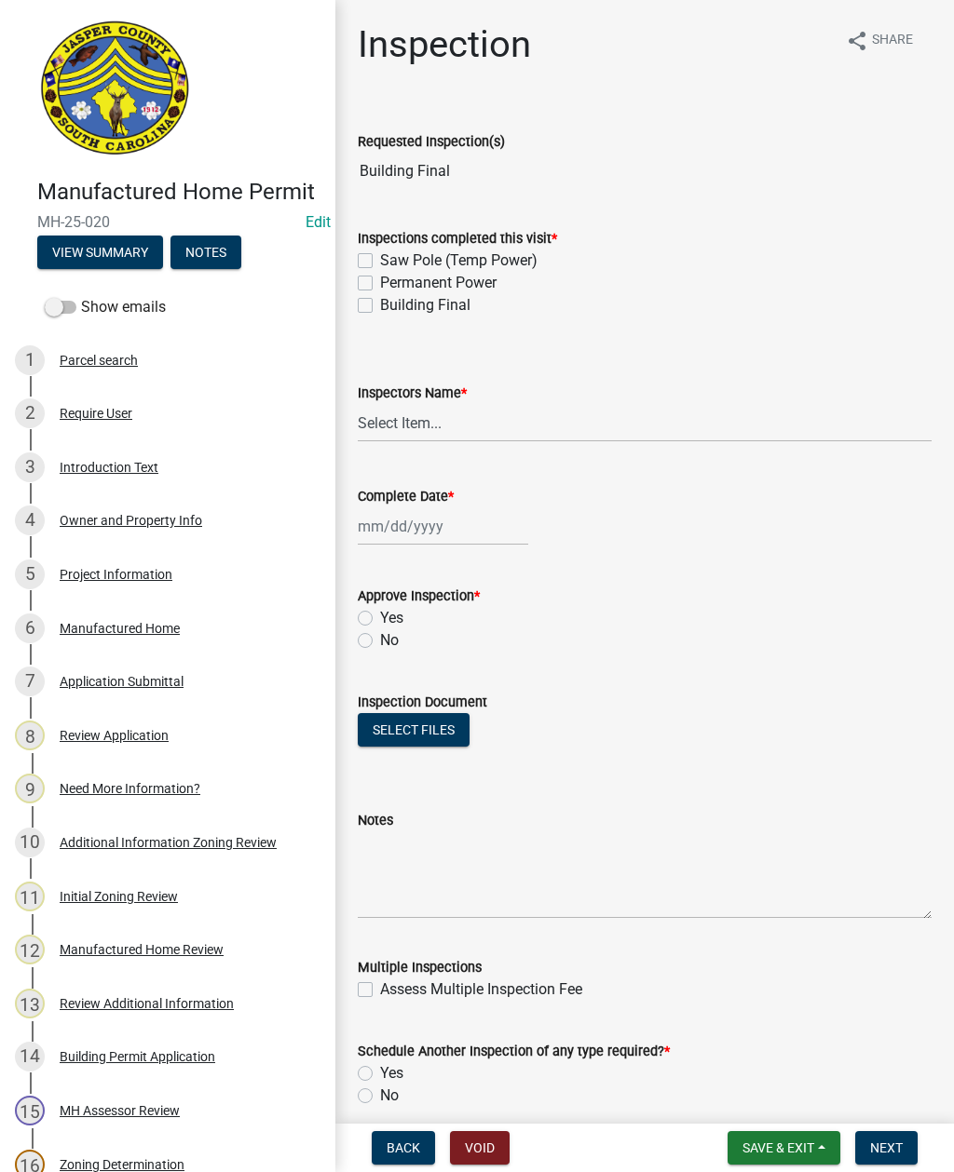
click at [380, 265] on label "Saw Pole (Temp Power)" at bounding box center [458, 261] width 157 height 22
click at [380, 262] on input "Saw Pole (Temp Power)" at bounding box center [386, 256] width 12 height 12
checkbox input "true"
checkbox input "false"
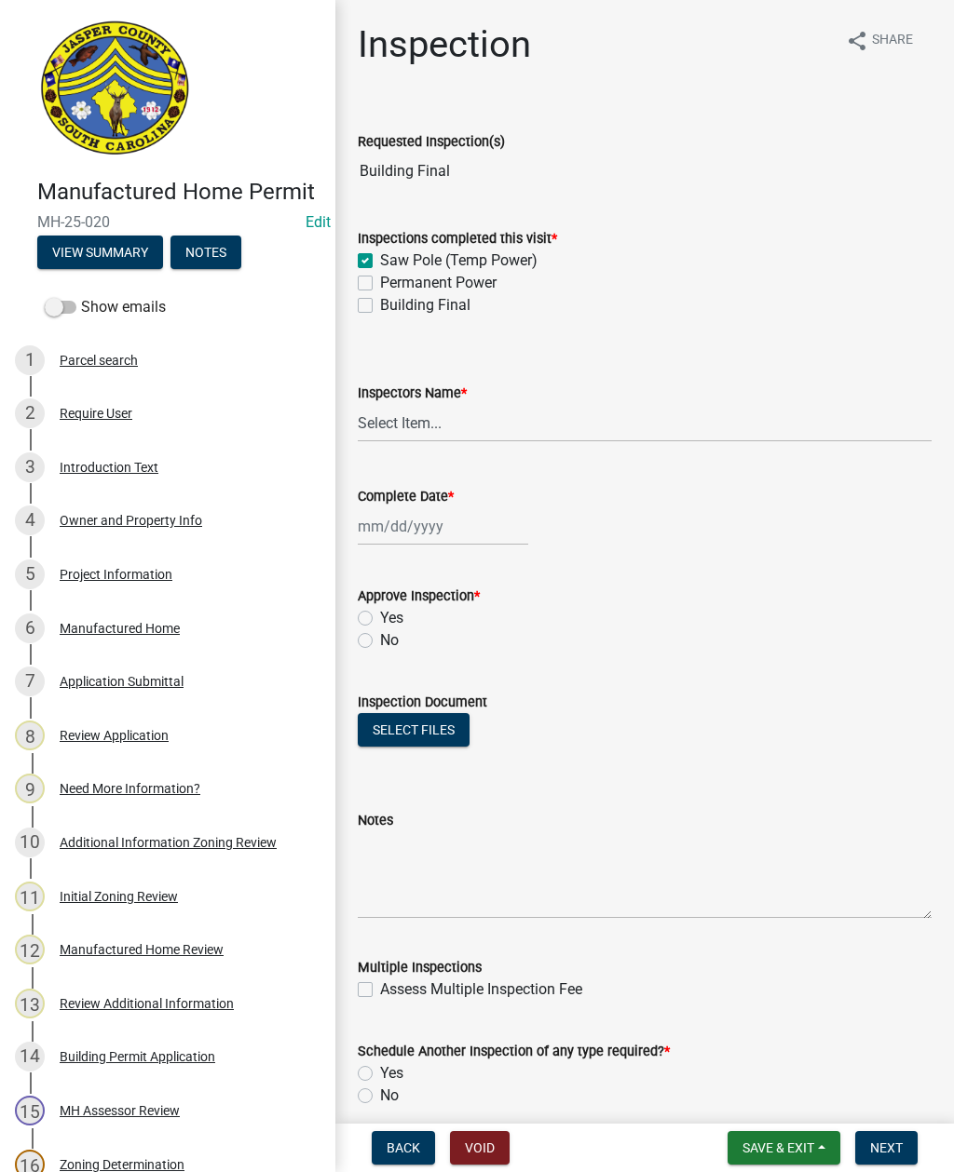
click at [380, 280] on label "Permanent Power" at bounding box center [438, 283] width 116 height 22
click at [380, 280] on input "Permanent Power" at bounding box center [386, 278] width 12 height 12
checkbox input "true"
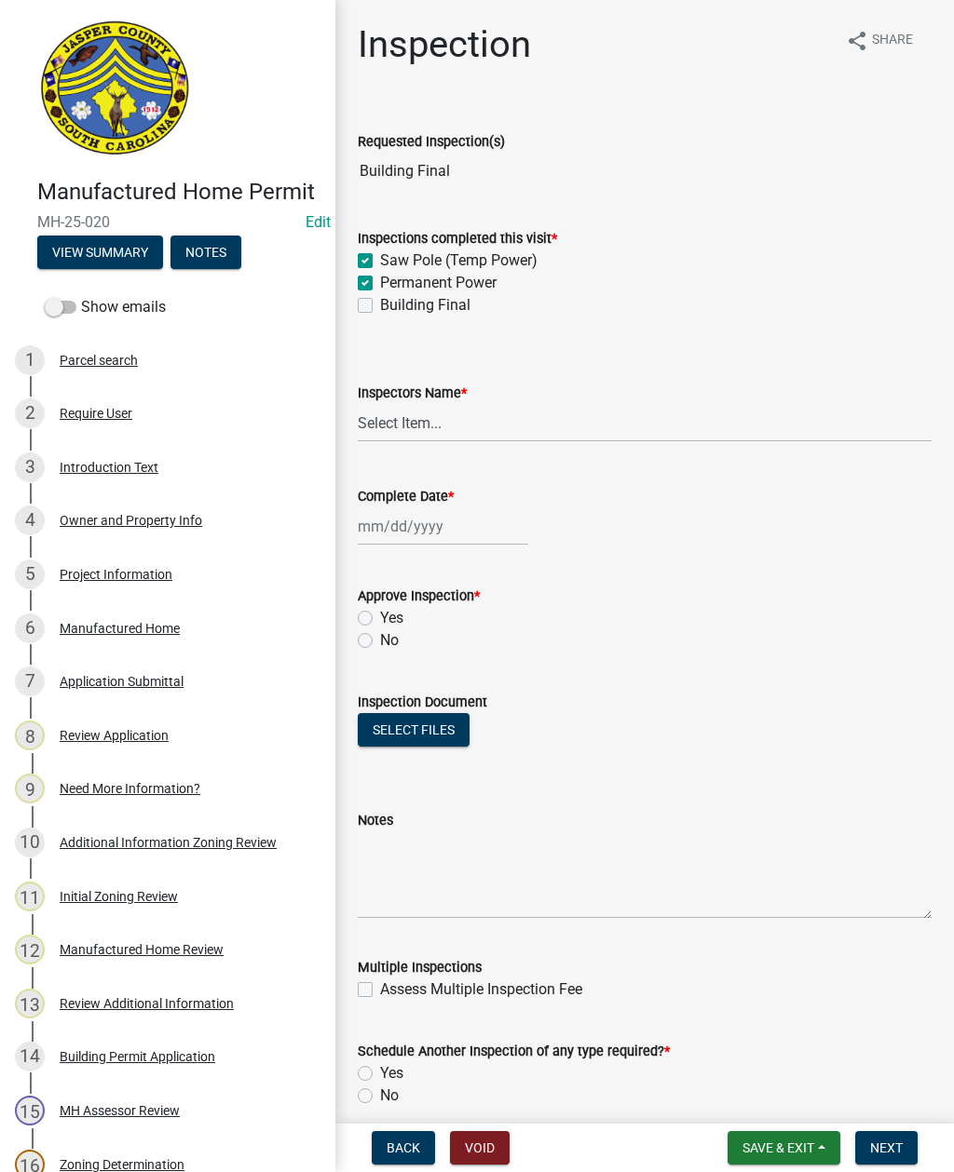
click at [380, 302] on label "Building Final" at bounding box center [425, 305] width 90 height 22
click at [380, 302] on input "Building Final" at bounding box center [386, 300] width 12 height 12
checkbox input "true"
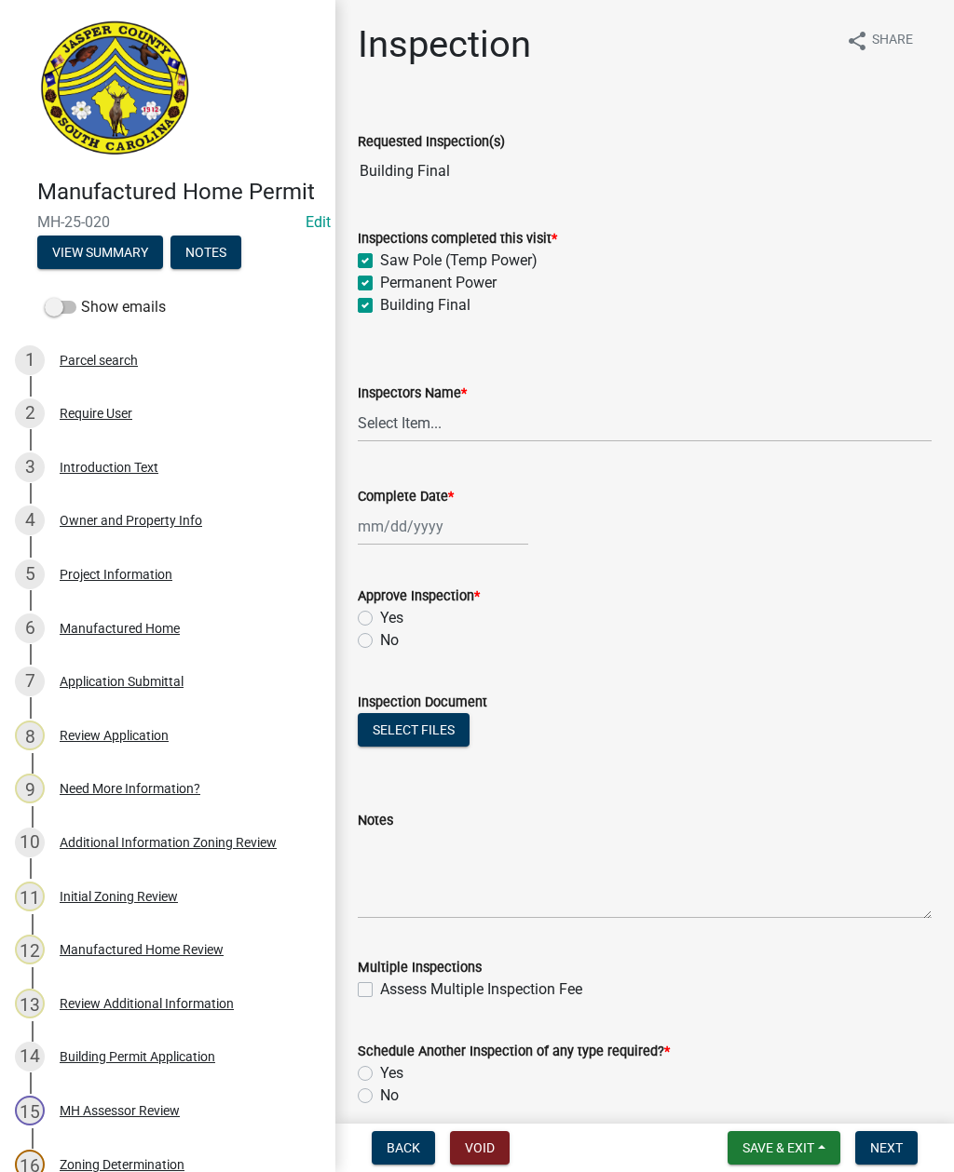
checkbox input "true"
click at [371, 252] on div "Saw Pole (Temp Power)" at bounding box center [645, 261] width 574 height 22
click at [380, 261] on label "Saw Pole (Temp Power)" at bounding box center [458, 261] width 157 height 22
click at [380, 261] on input "Saw Pole (Temp Power)" at bounding box center [386, 256] width 12 height 12
checkbox input "false"
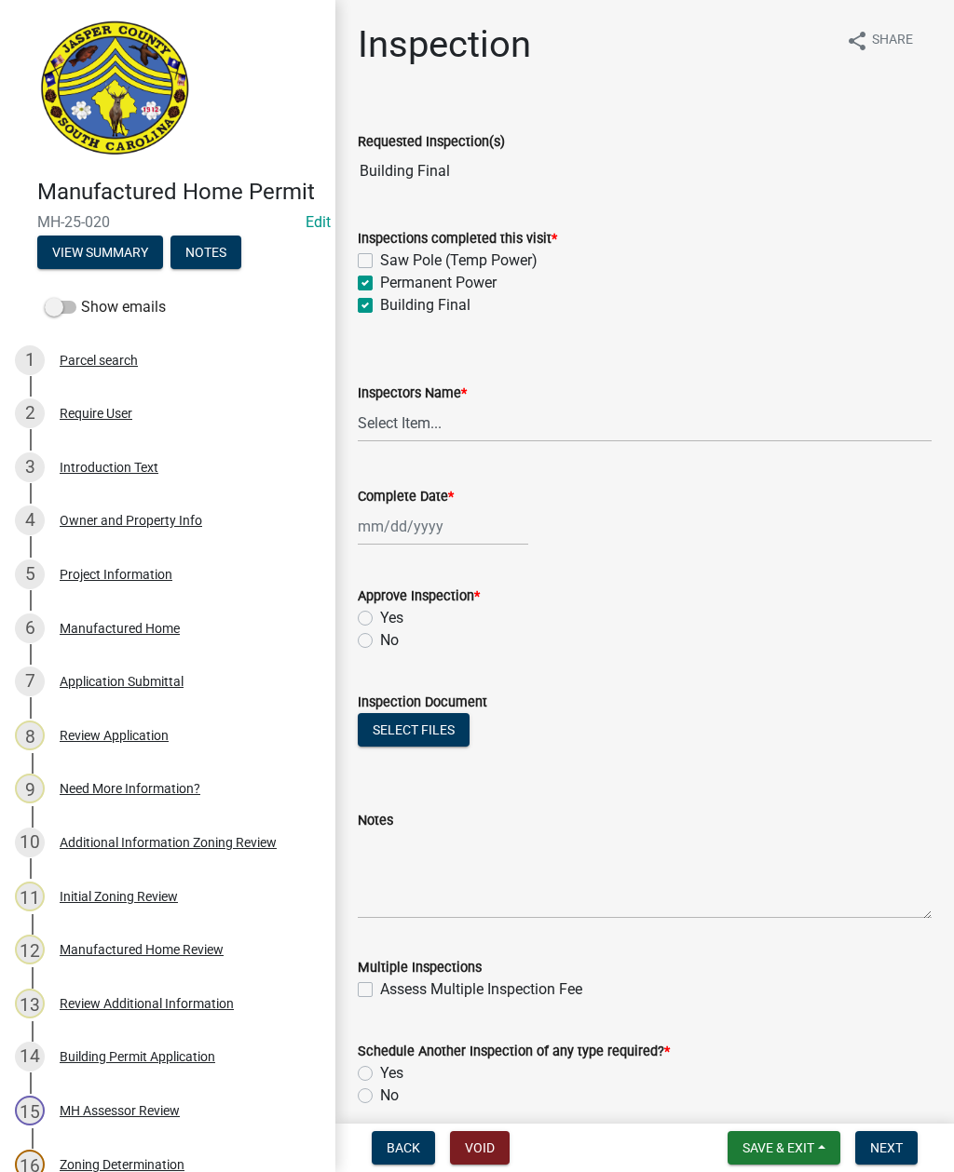
checkbox input "true"
click at [475, 432] on select "Select Item... [EMAIL_ADDRESS][DOMAIN_NAME] ([PERSON_NAME] ) rcampbell ([PERSON…" at bounding box center [645, 423] width 574 height 38
select select "2d9ba1e5-2fdd-4b15-98d0-073dcbeb5880"
click at [407, 526] on div at bounding box center [443, 527] width 170 height 38
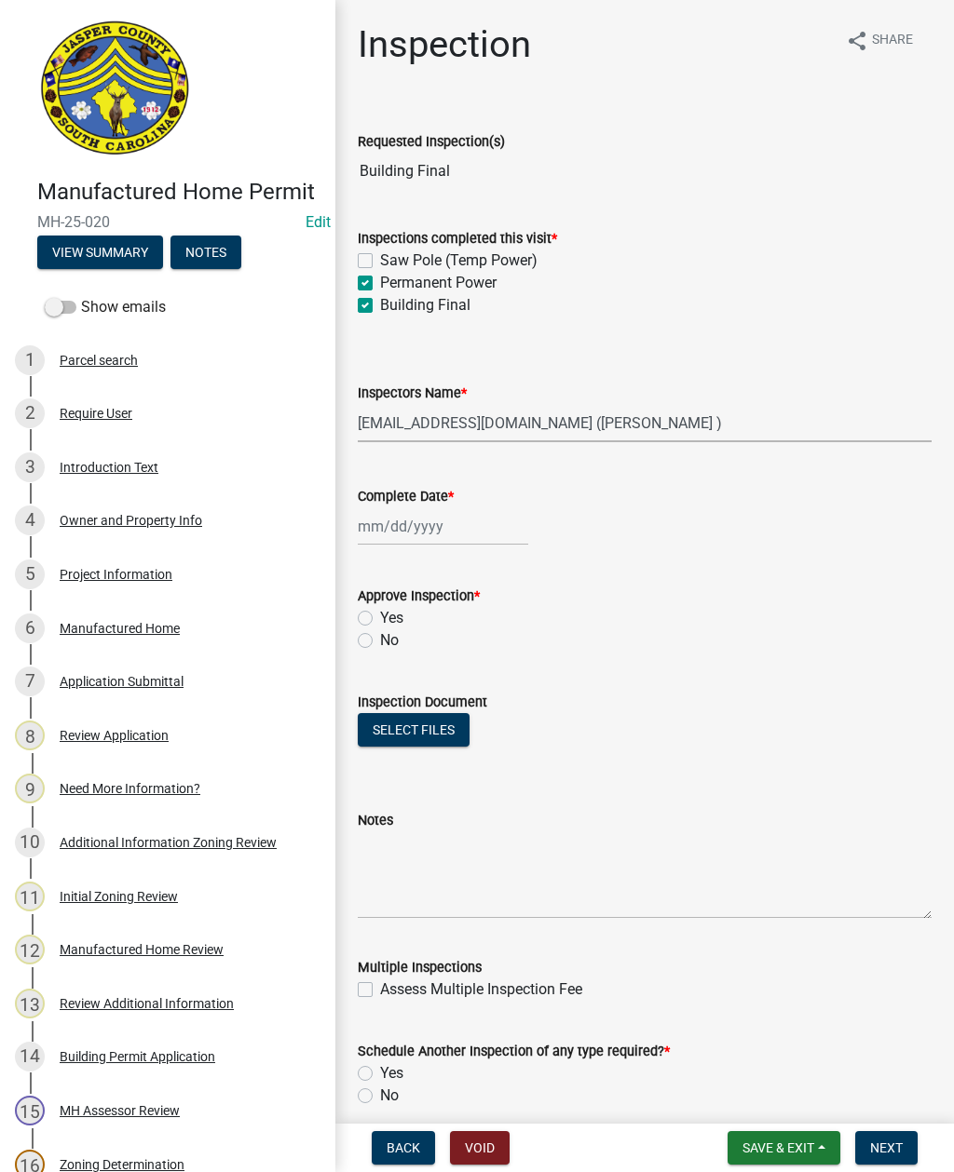
select select "8"
select select "2025"
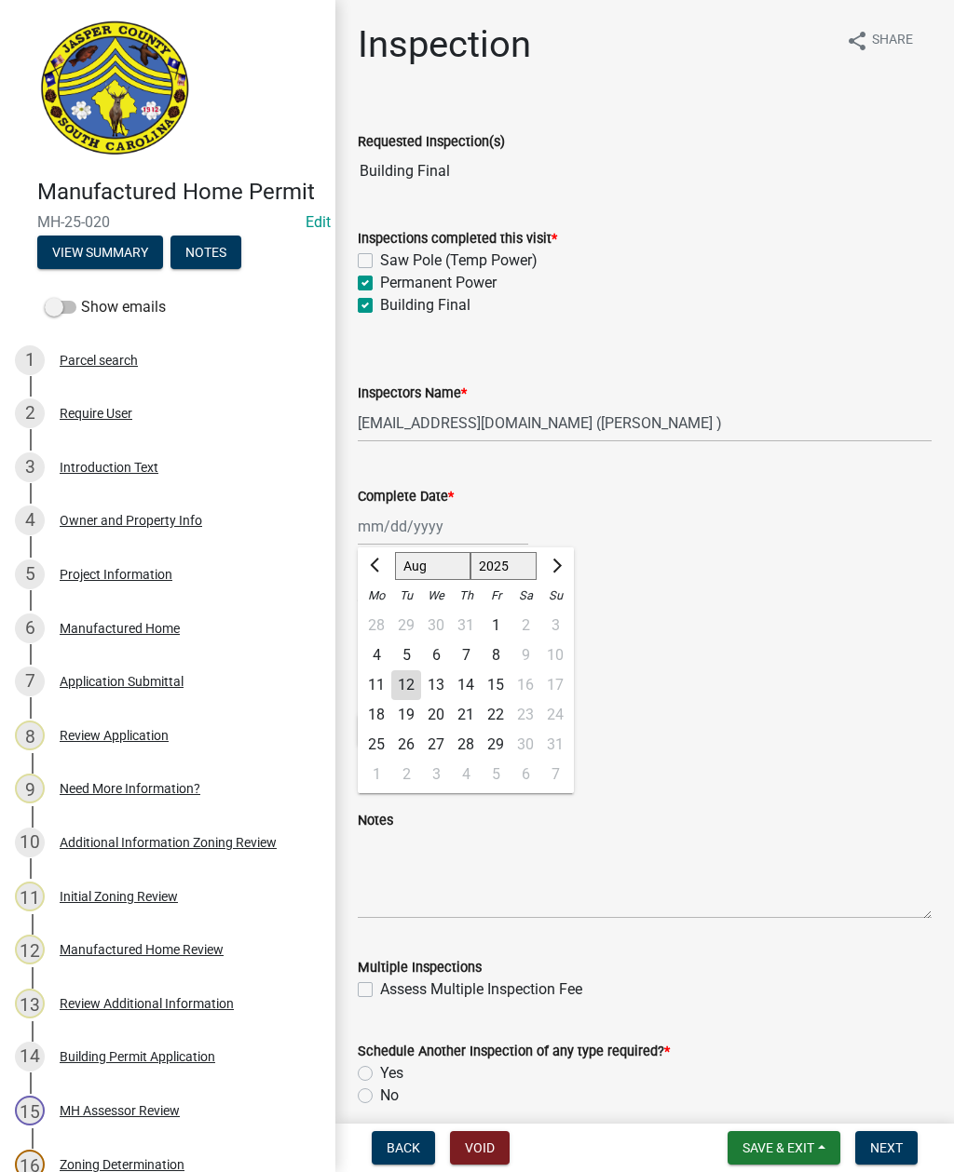
click at [414, 676] on div "12" at bounding box center [406, 685] width 30 height 30
type input "[DATE]"
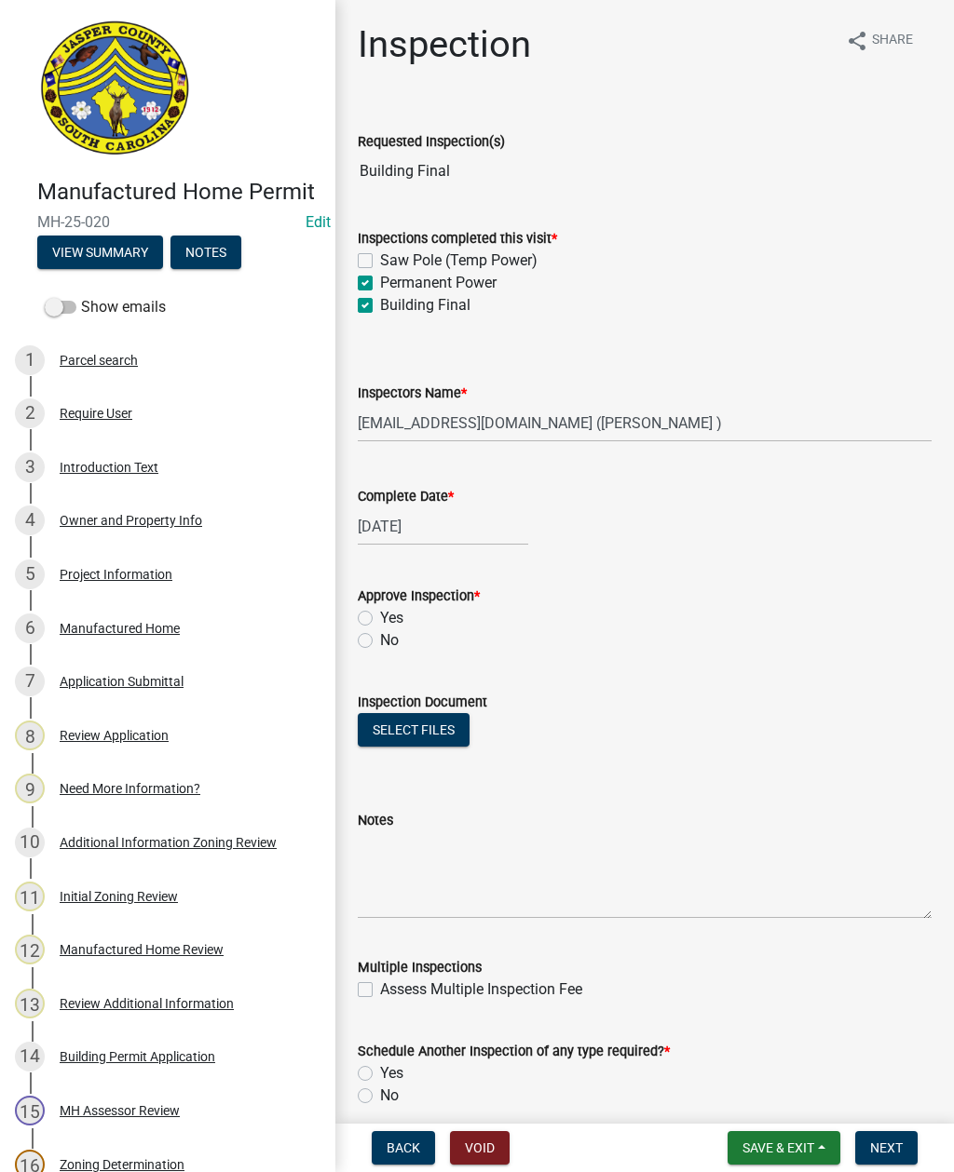
click at [380, 618] on label "Yes" at bounding box center [391, 618] width 23 height 22
click at [380, 618] on input "Yes" at bounding box center [386, 613] width 12 height 12
radio input "true"
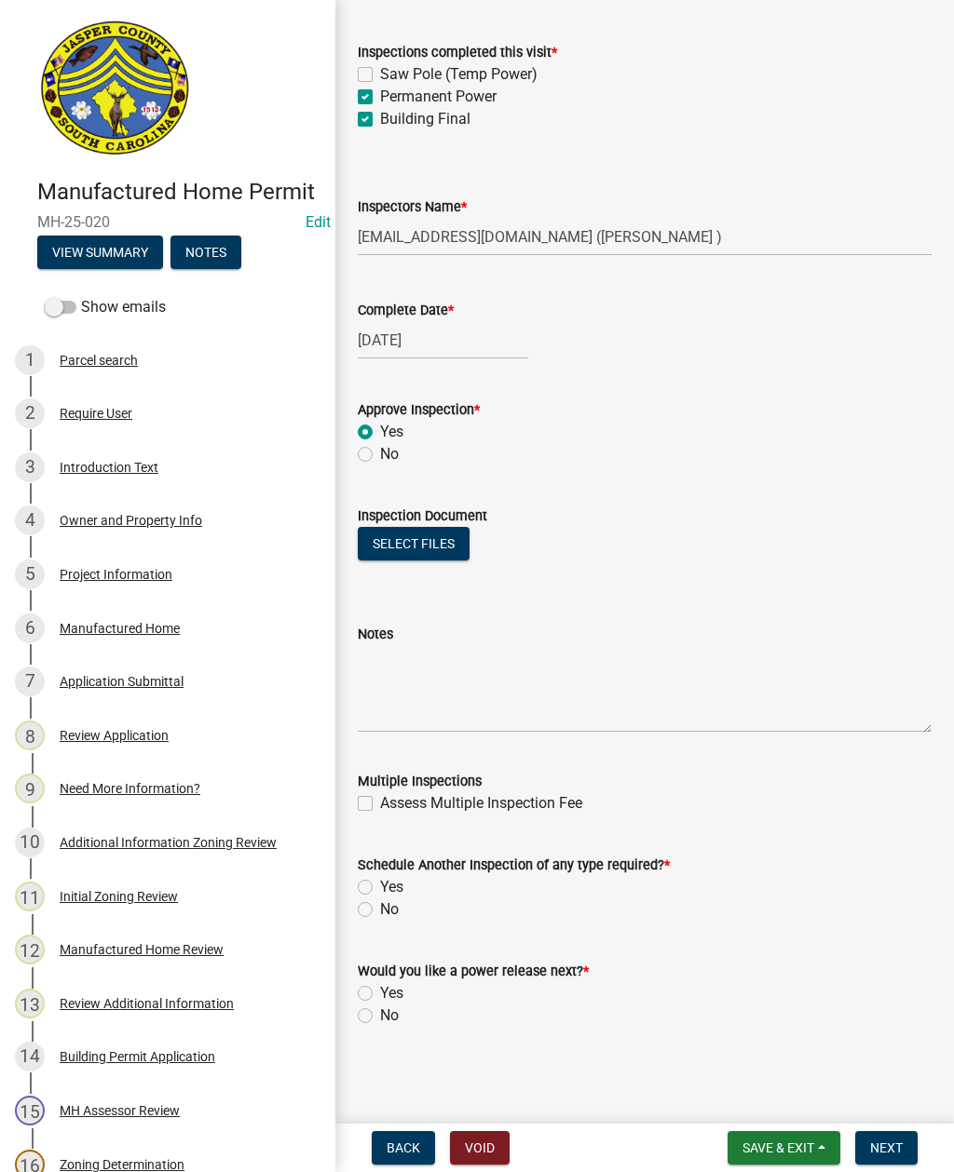
scroll to position [186, 0]
click at [361, 920] on div "No" at bounding box center [645, 910] width 574 height 22
click at [380, 914] on label "No" at bounding box center [389, 910] width 19 height 22
click at [380, 911] on input "No" at bounding box center [386, 905] width 12 height 12
radio input "true"
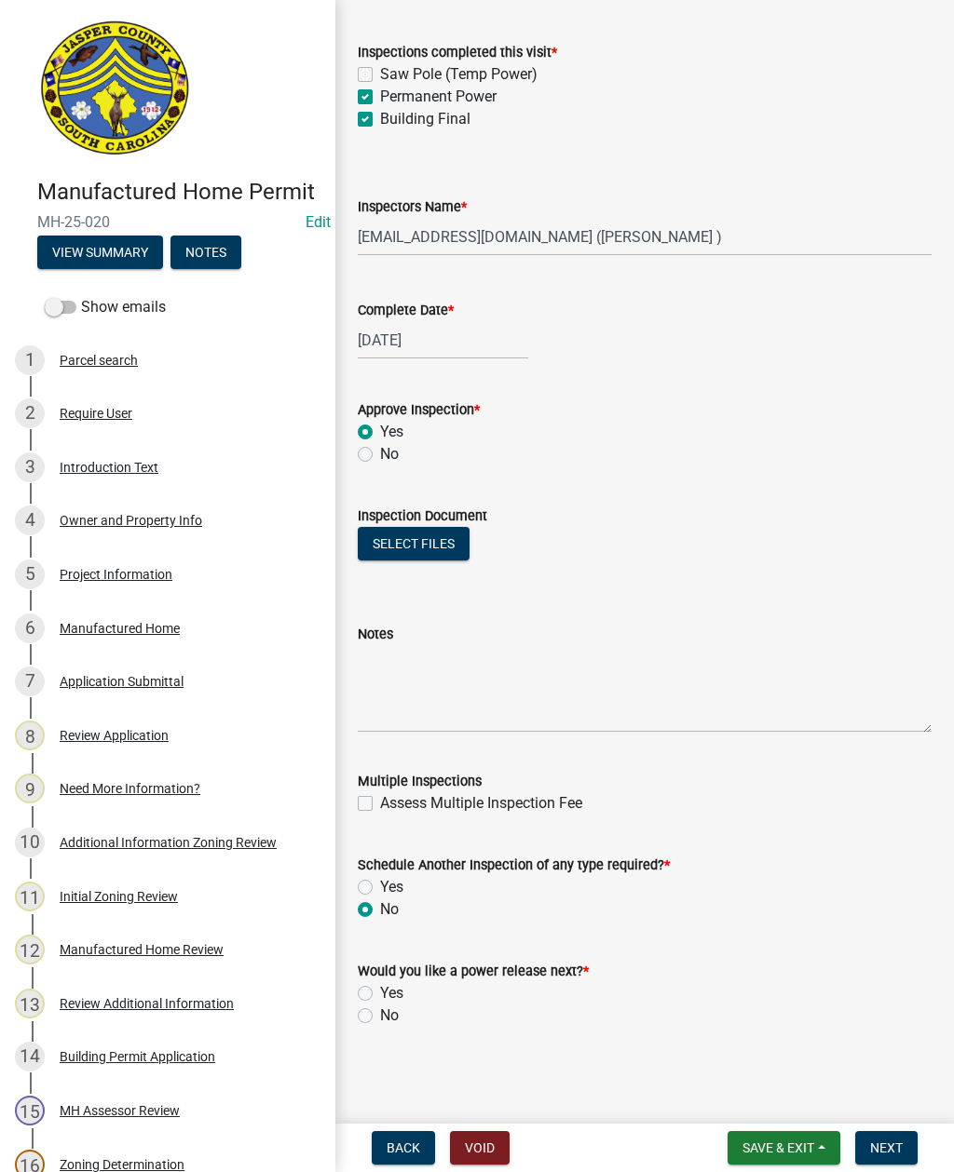
click at [380, 988] on label "Yes" at bounding box center [391, 993] width 23 height 22
click at [380, 988] on input "Yes" at bounding box center [386, 988] width 12 height 12
radio input "true"
click at [888, 1143] on span "Next" at bounding box center [886, 1148] width 33 height 15
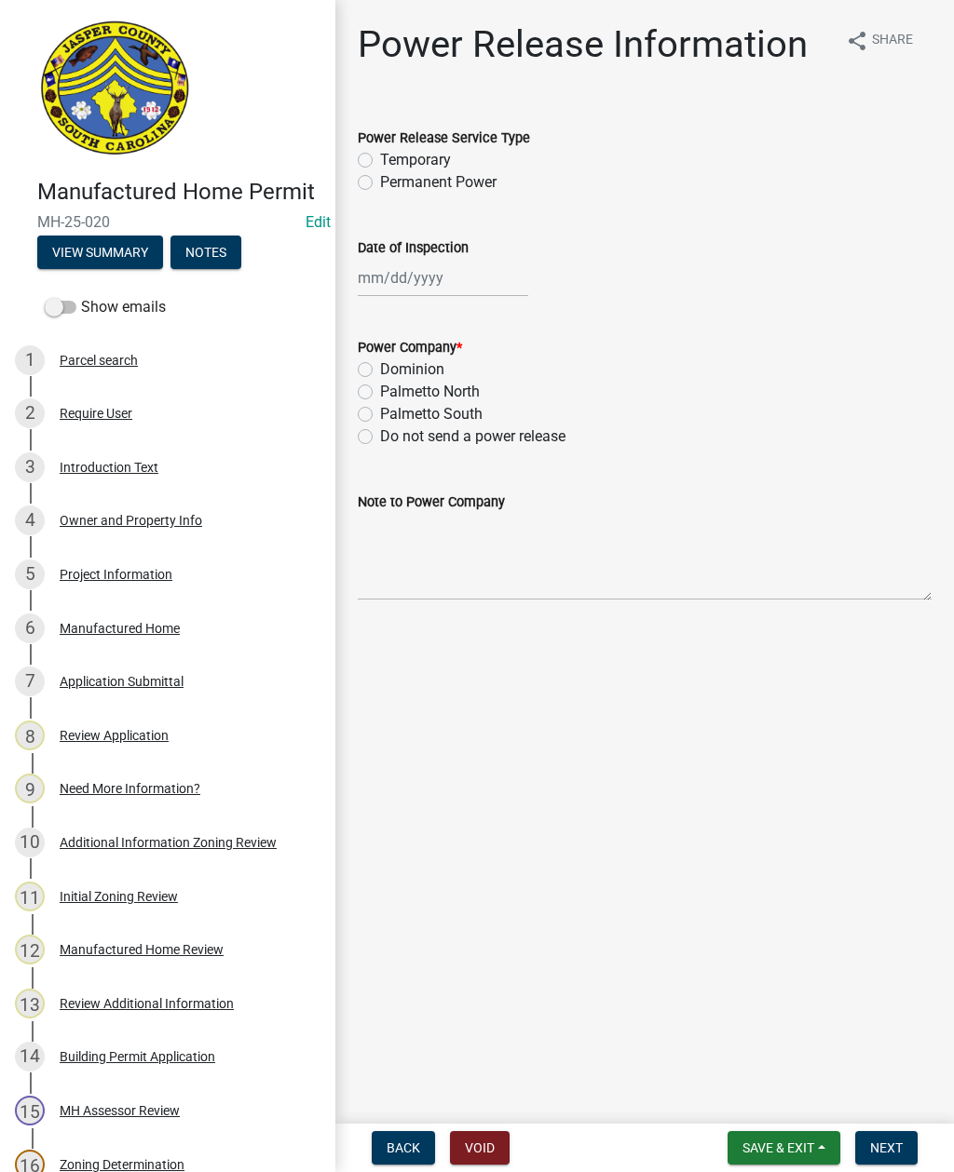
click at [381, 361] on label "Dominion" at bounding box center [412, 370] width 64 height 22
click at [381, 361] on input "Dominion" at bounding box center [386, 365] width 12 height 12
radio input "true"
click at [451, 285] on div at bounding box center [443, 278] width 170 height 38
select select "8"
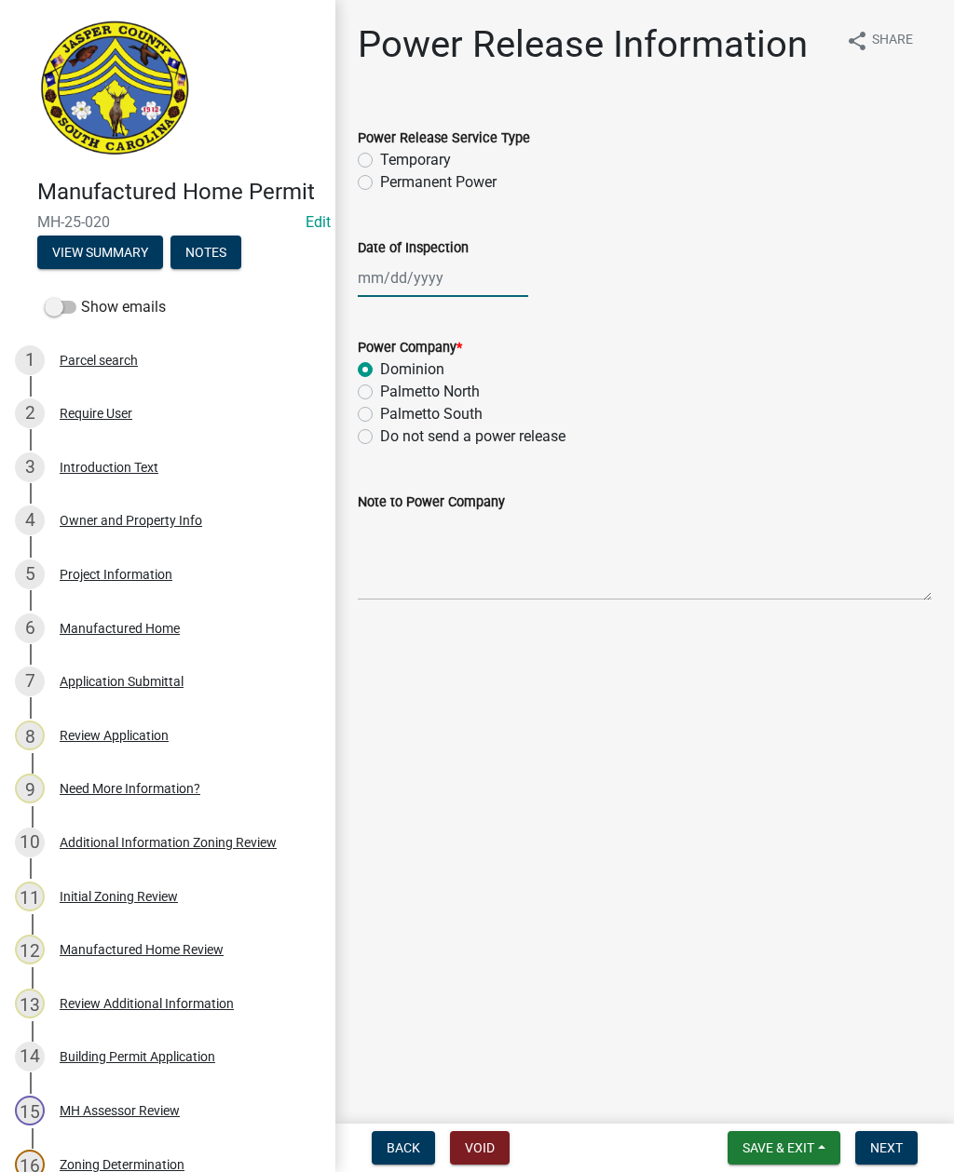
select select "2025"
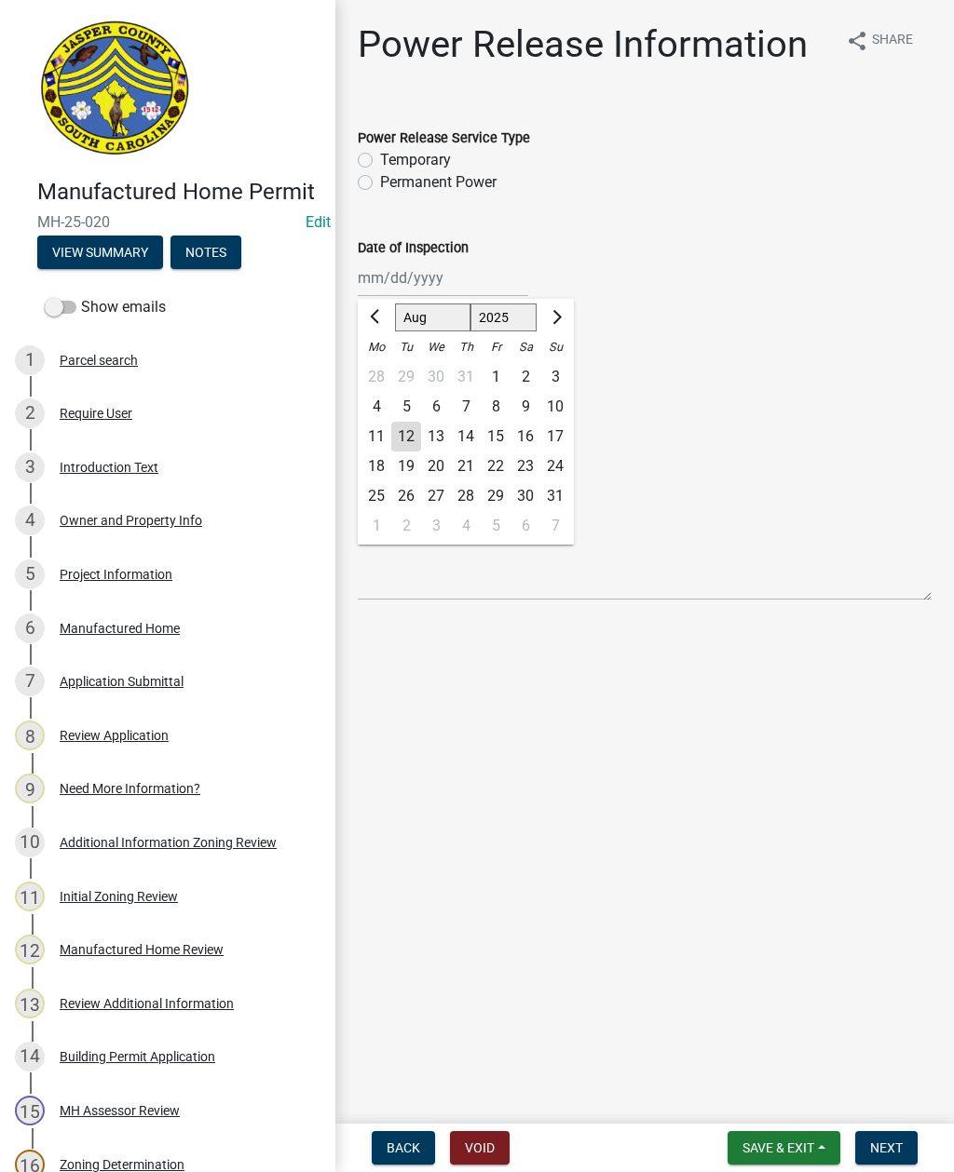
click at [408, 441] on div "12" at bounding box center [406, 437] width 30 height 30
type input "[DATE]"
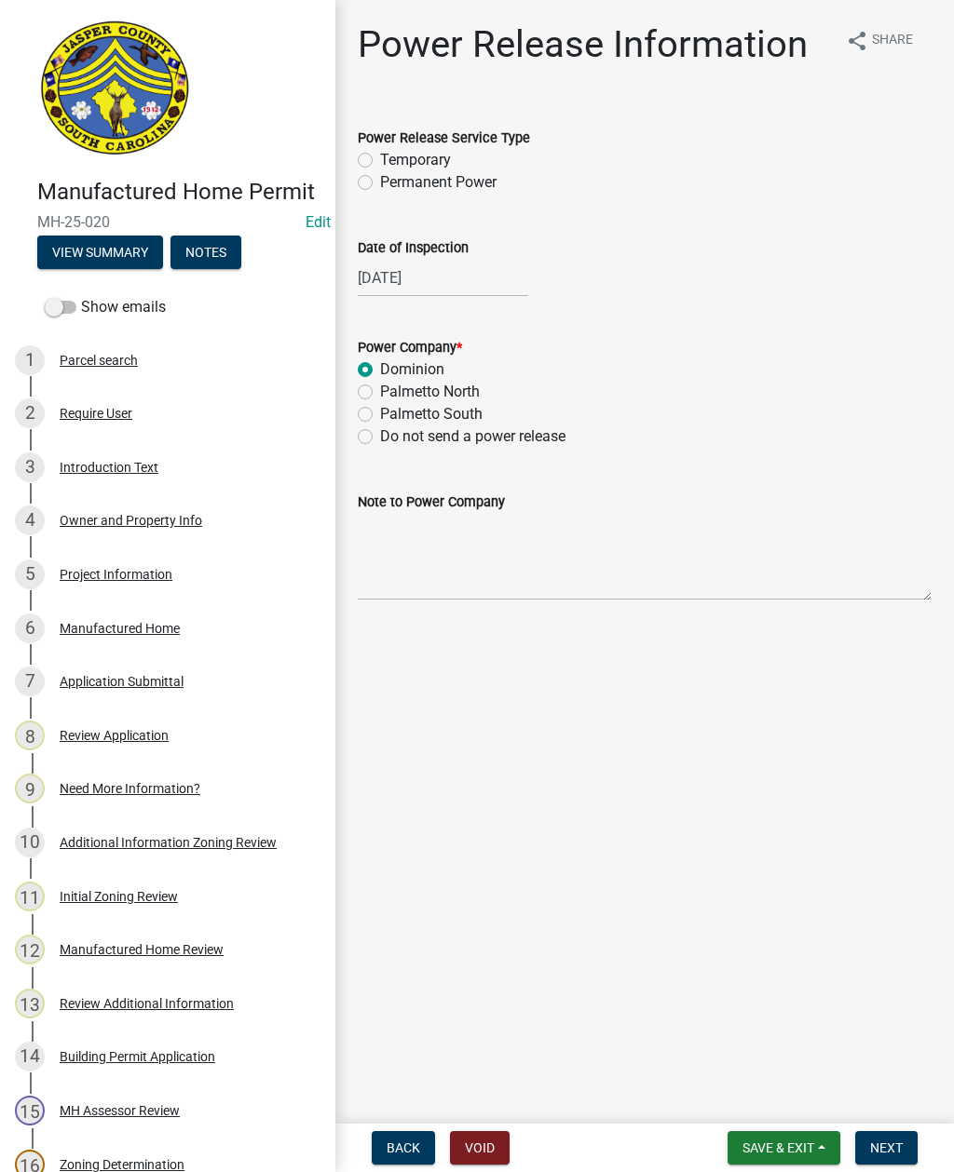
click at [380, 188] on label "Permanent Power" at bounding box center [438, 182] width 116 height 22
click at [380, 183] on input "Permanent Power" at bounding box center [386, 177] width 12 height 12
radio input "true"
click at [543, 576] on textarea "Note to Power Company" at bounding box center [645, 557] width 574 height 88
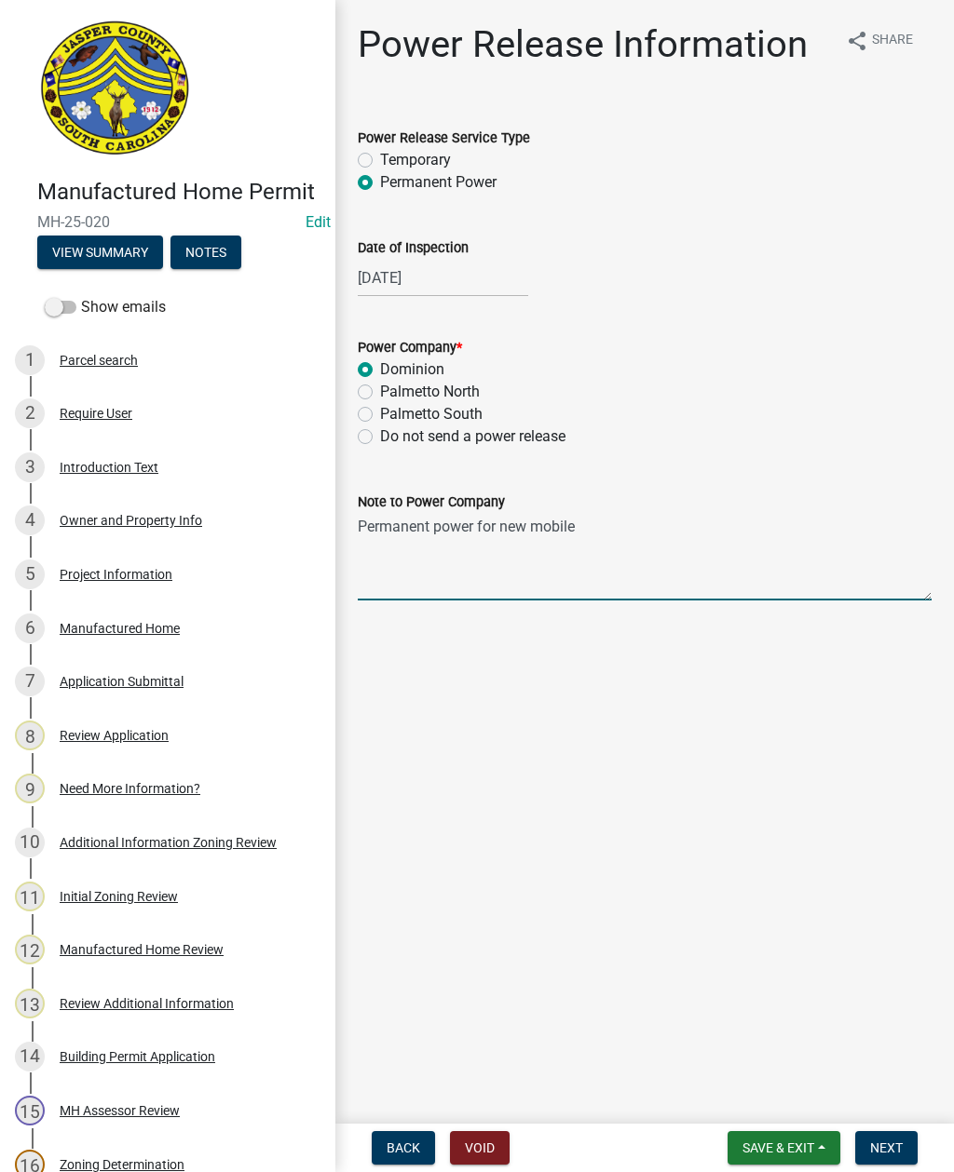
type textarea "Permanent power for new mobile home"
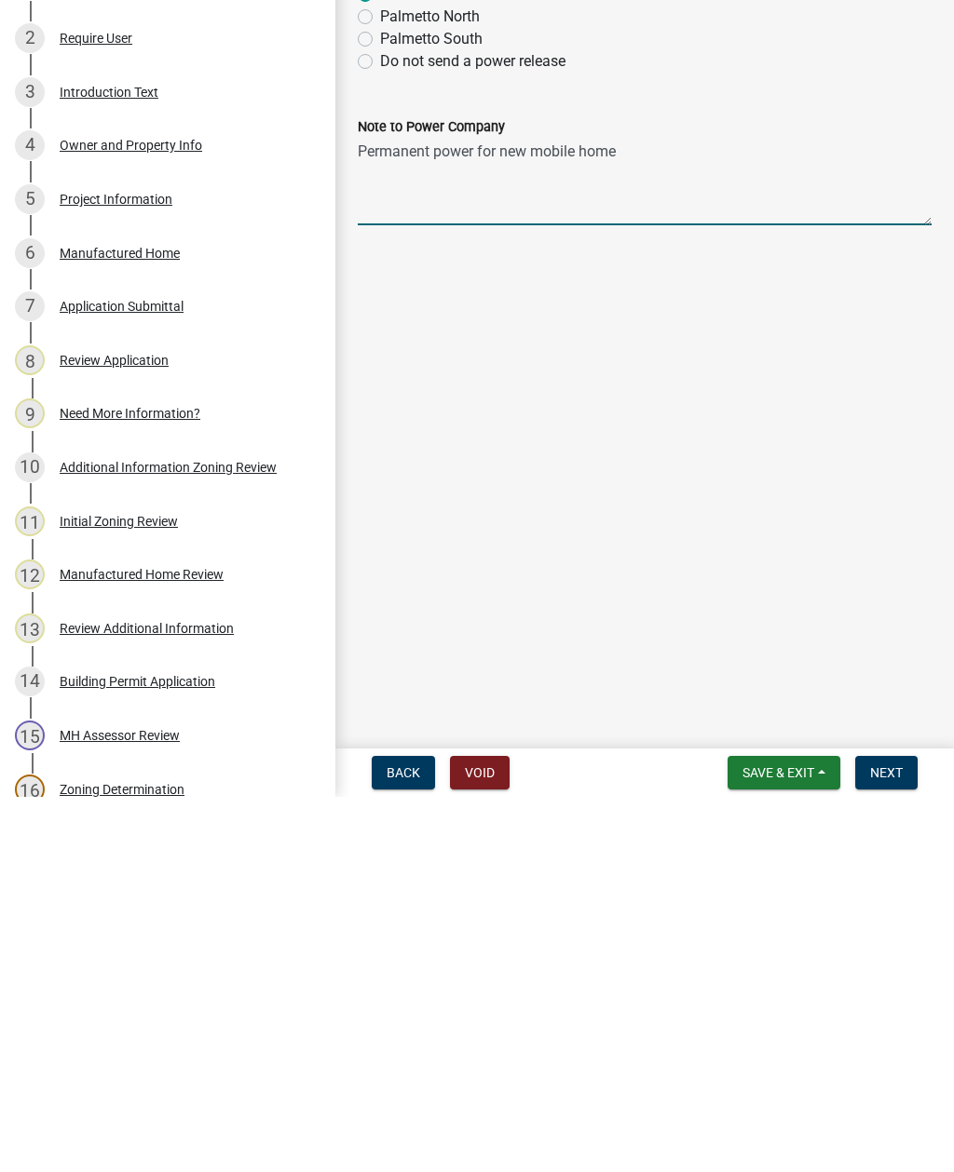
click at [887, 1141] on span "Next" at bounding box center [886, 1148] width 33 height 15
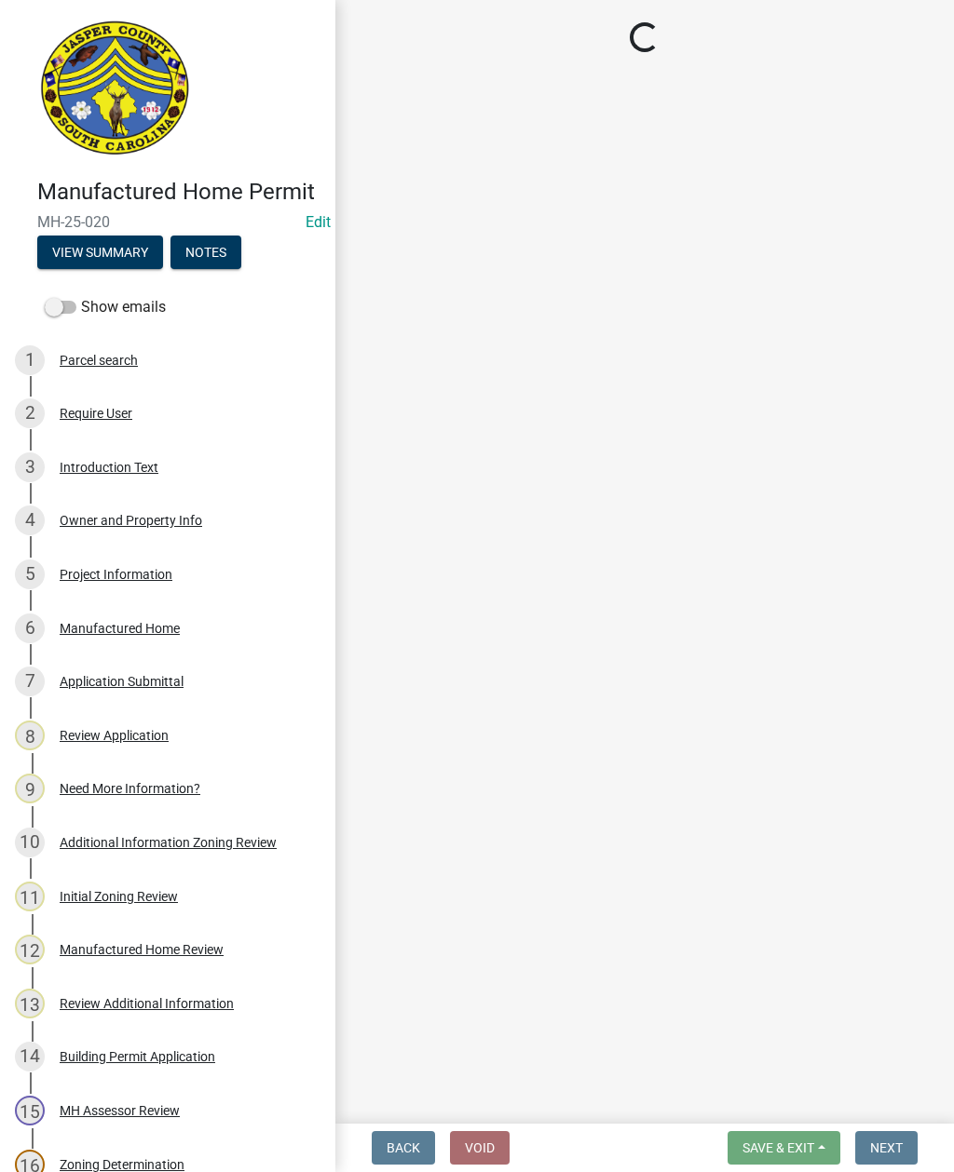
click at [945, 431] on main "Loading..." at bounding box center [644, 558] width 618 height 1117
click at [944, 437] on main "Loading..." at bounding box center [644, 558] width 618 height 1117
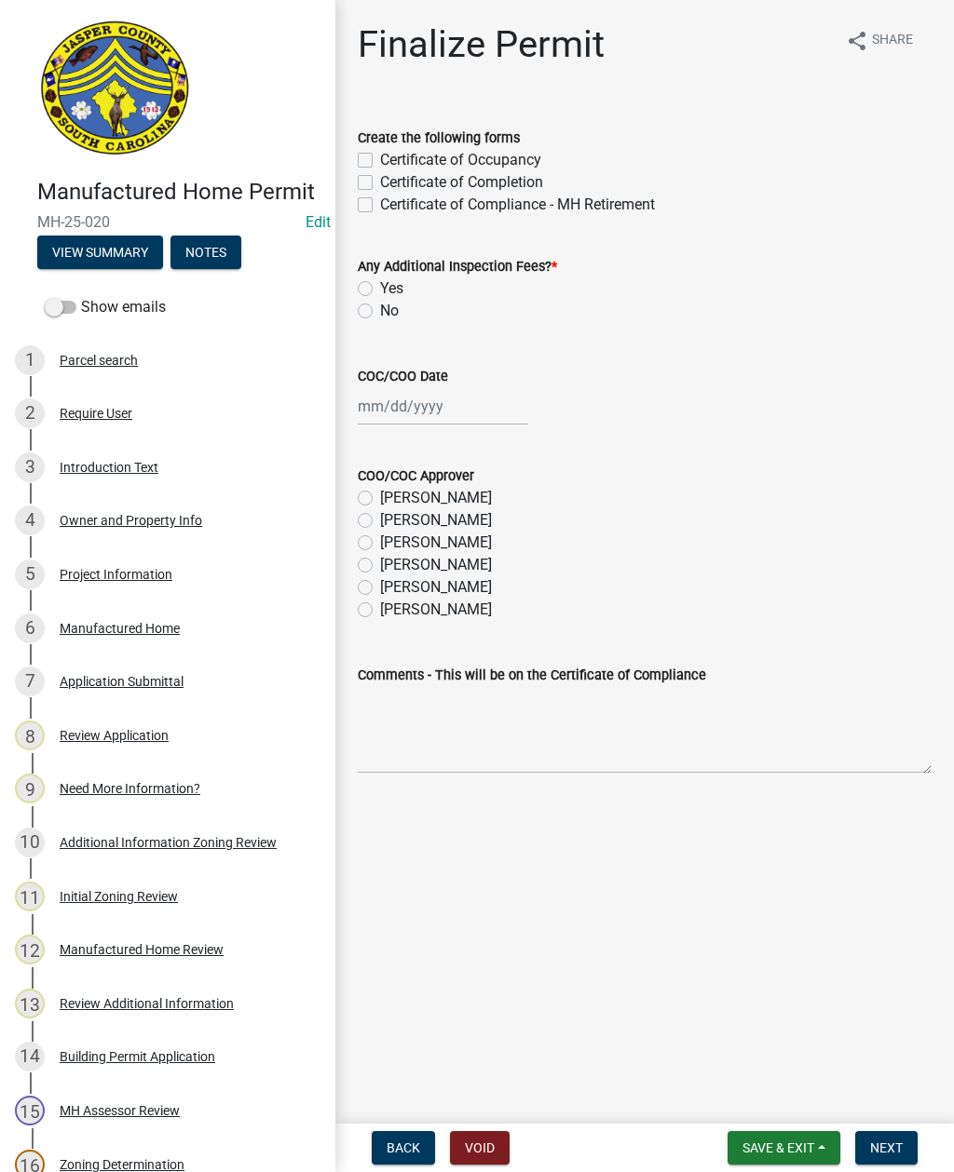
click at [375, 153] on div "Certificate of Occupancy" at bounding box center [645, 160] width 574 height 22
click at [380, 166] on label "Certificate of Occupancy" at bounding box center [460, 160] width 161 height 22
click at [380, 161] on input "Certificate of Occupancy" at bounding box center [386, 155] width 12 height 12
checkbox input "true"
checkbox input "false"
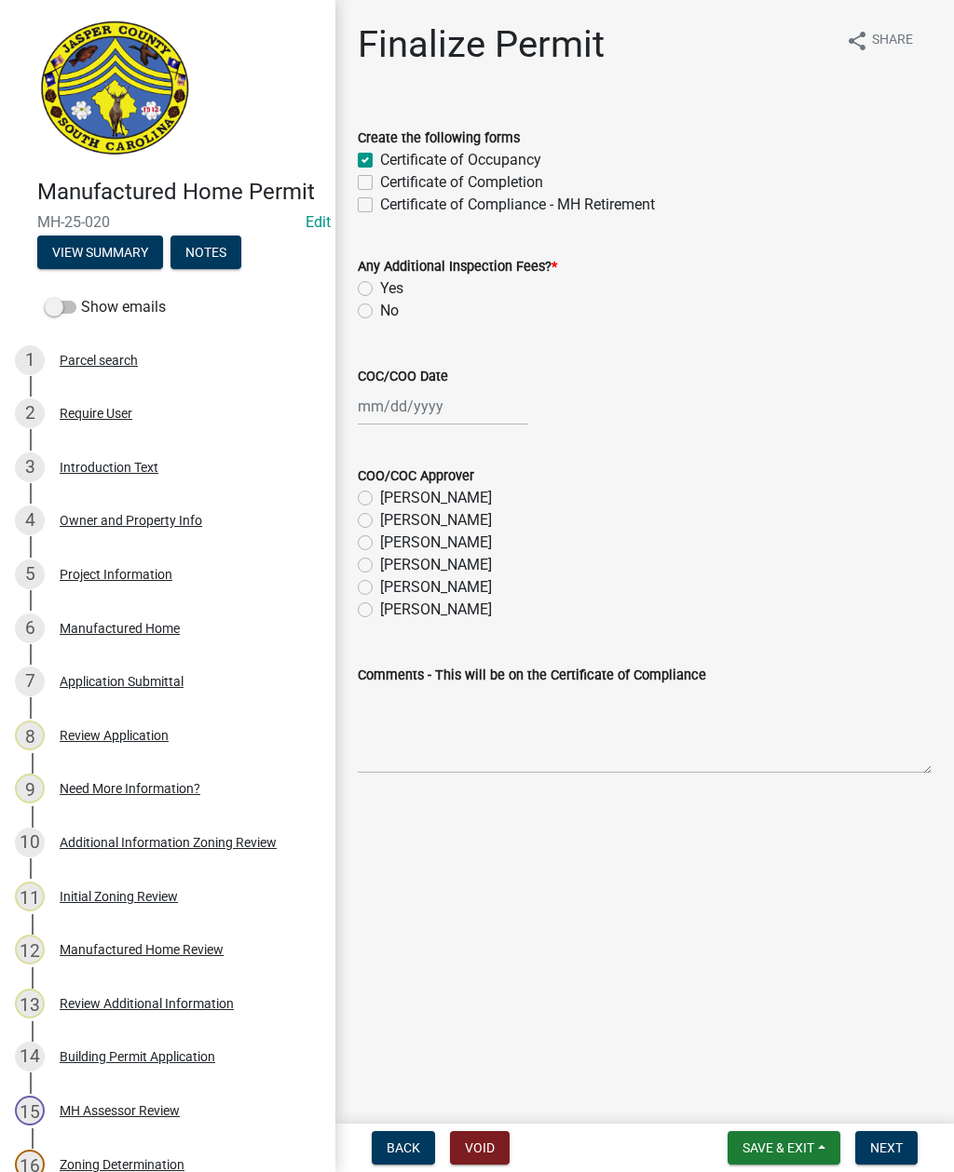
checkbox input "false"
click at [380, 312] on label "No" at bounding box center [389, 311] width 19 height 22
click at [380, 312] on input "No" at bounding box center [386, 306] width 12 height 12
radio input "true"
click at [450, 412] on div at bounding box center [443, 406] width 170 height 38
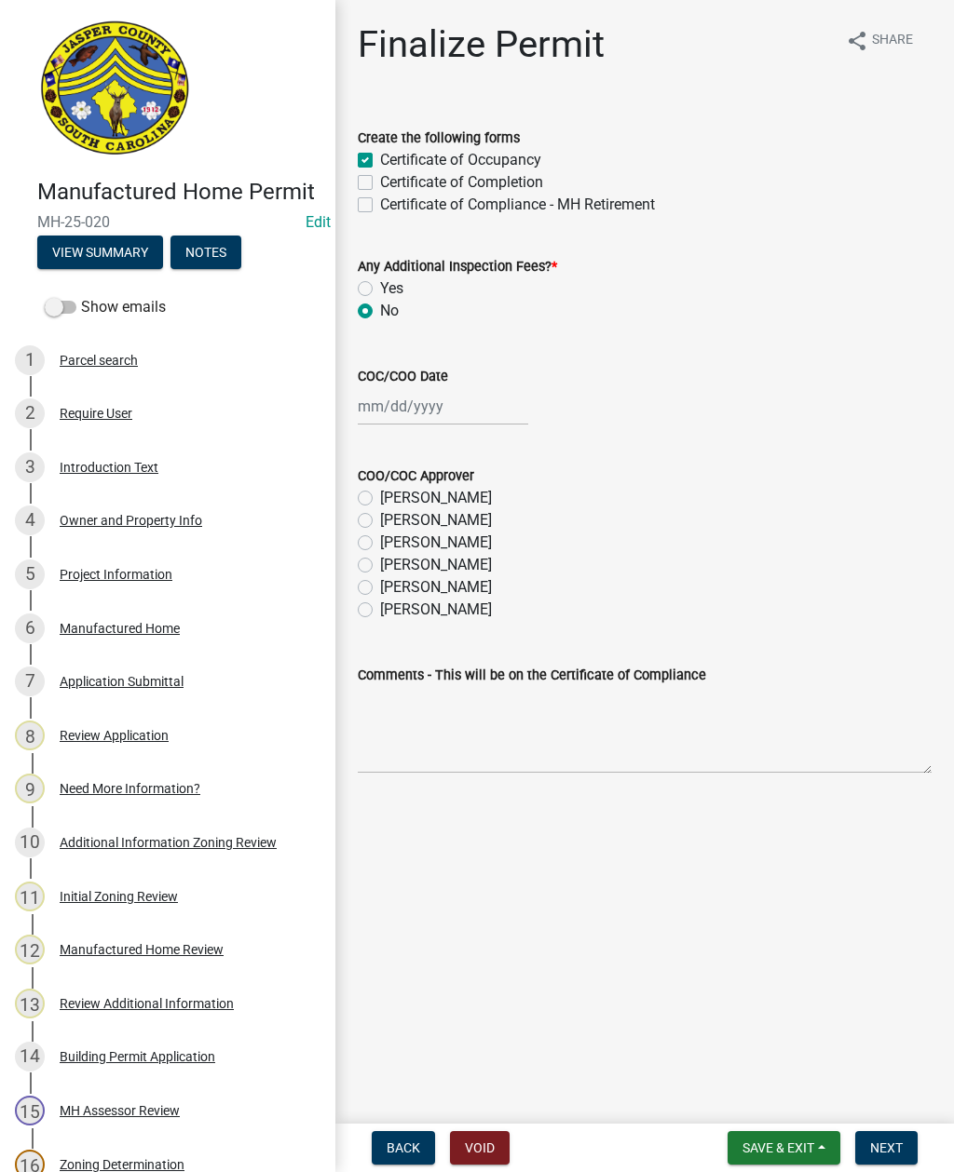
select select "8"
select select "2025"
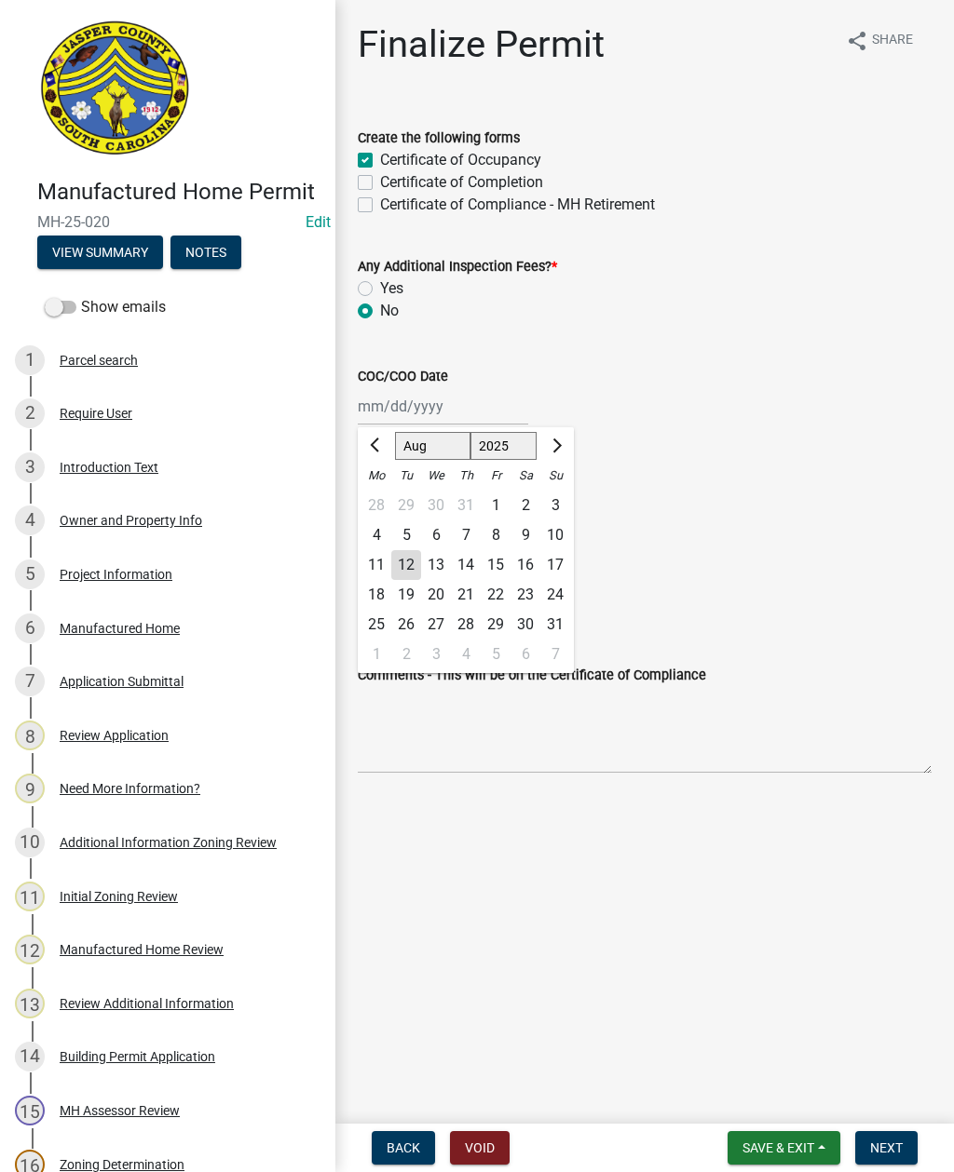
click at [418, 565] on div "12" at bounding box center [406, 565] width 30 height 30
type input "[DATE]"
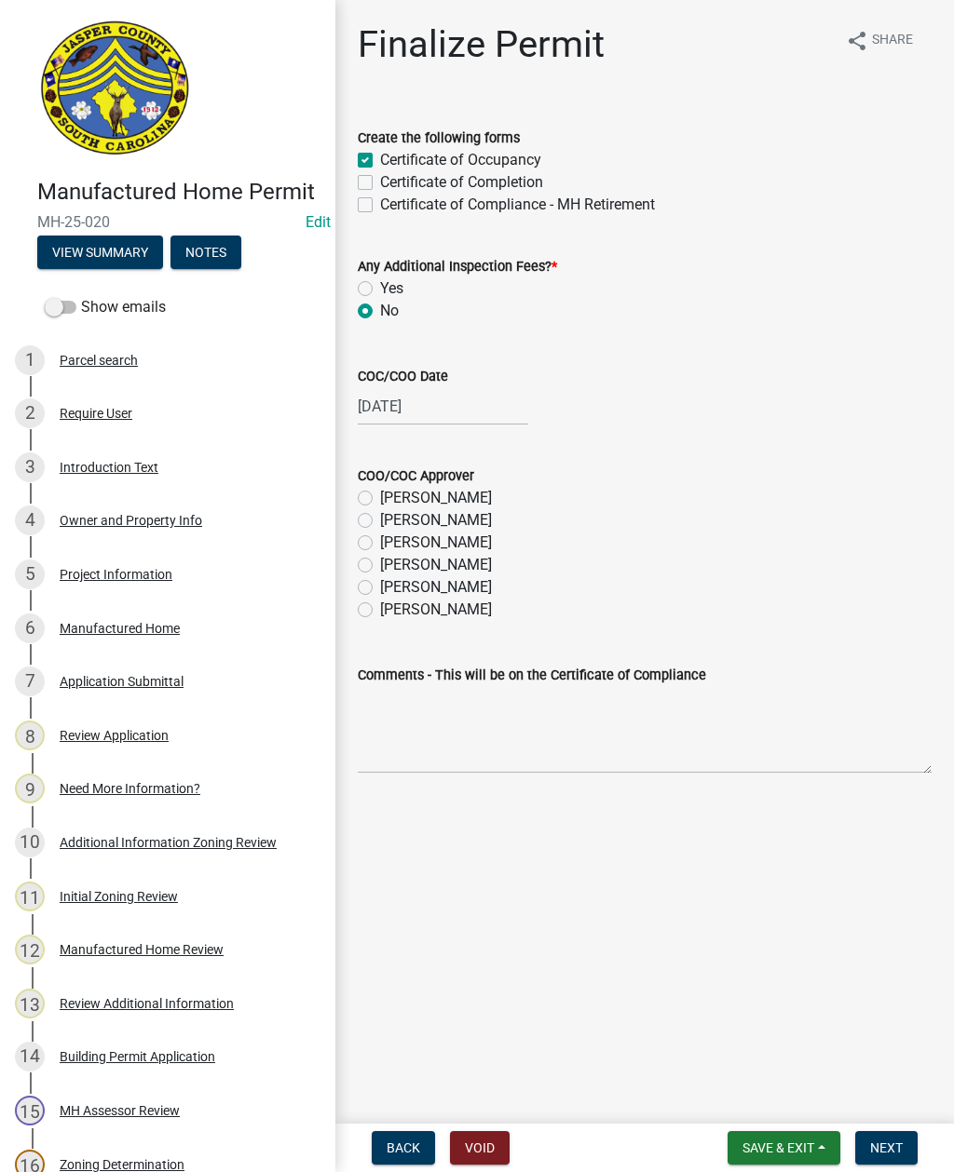
click at [380, 592] on label "[PERSON_NAME]" at bounding box center [436, 587] width 112 height 22
click at [380, 589] on input "[PERSON_NAME]" at bounding box center [386, 582] width 12 height 12
radio input "true"
click at [891, 1141] on span "Next" at bounding box center [886, 1148] width 33 height 15
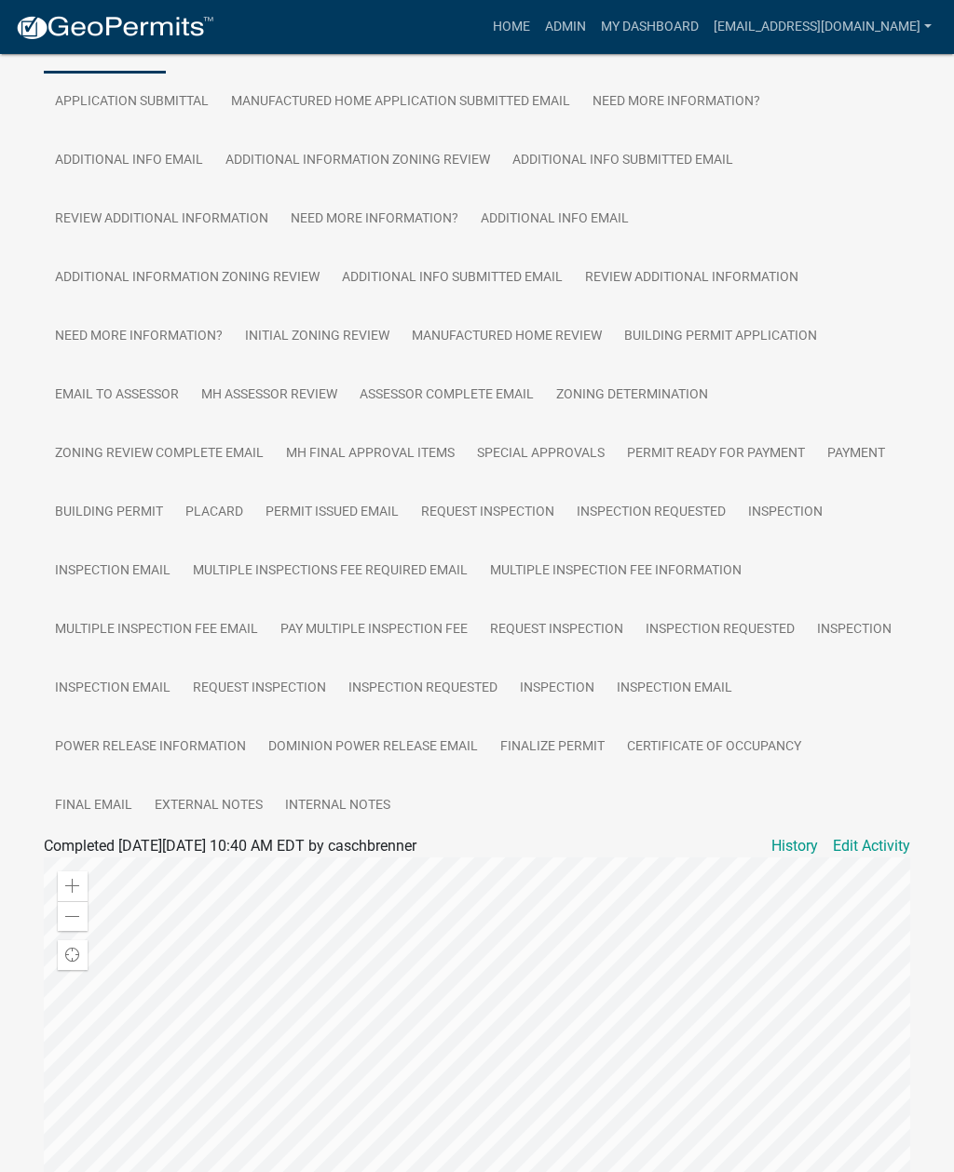
scroll to position [690, 0]
